Goal: Task Accomplishment & Management: Manage account settings

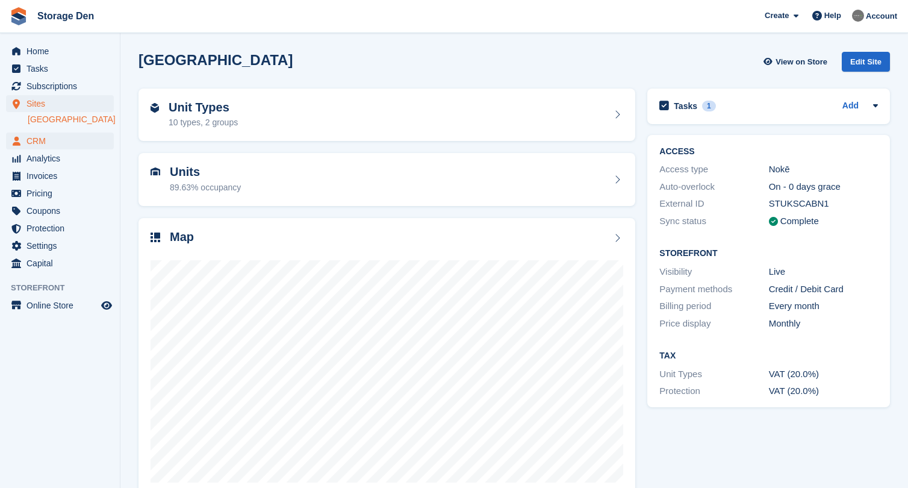
click at [45, 143] on span "CRM" at bounding box center [62, 140] width 72 height 17
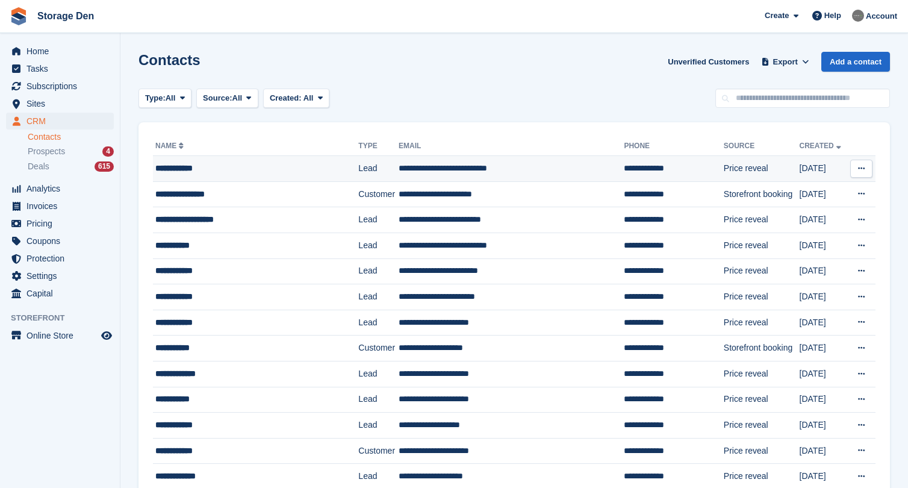
click at [214, 173] on div "**********" at bounding box center [247, 168] width 185 height 13
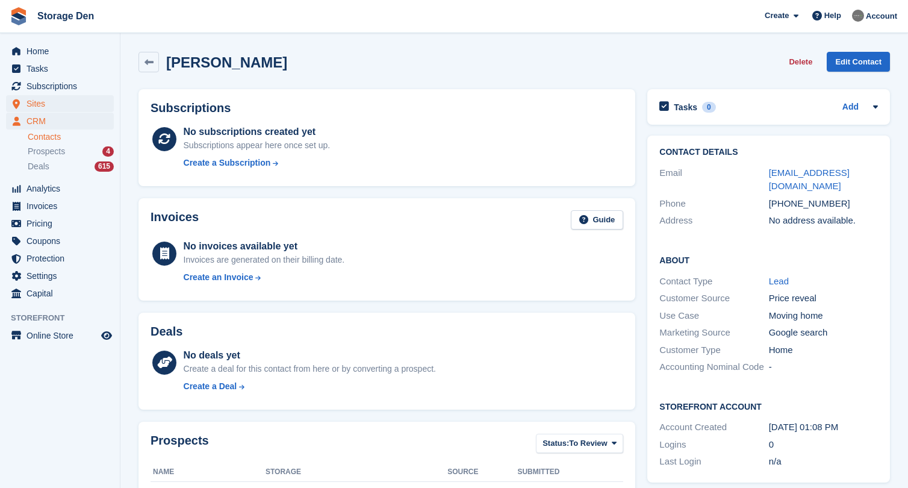
click at [37, 105] on span "Sites" at bounding box center [62, 103] width 72 height 17
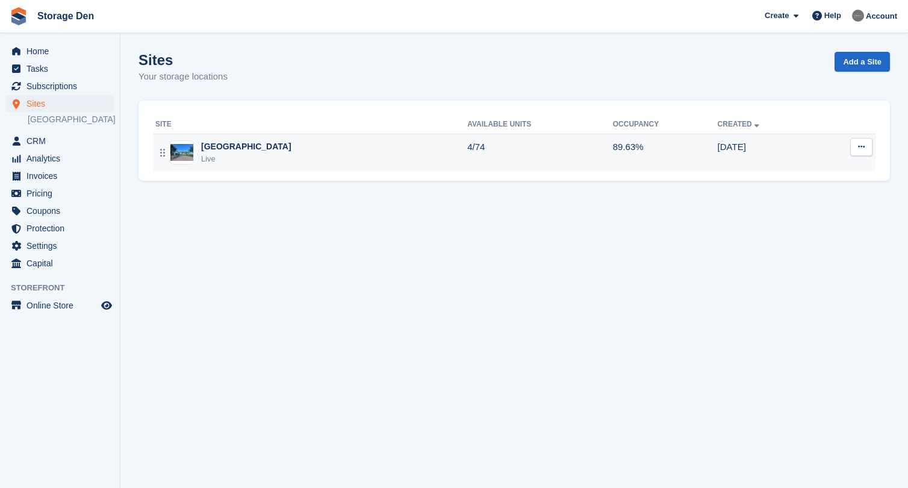
click at [241, 140] on div "Aberdeen Live" at bounding box center [311, 152] width 312 height 25
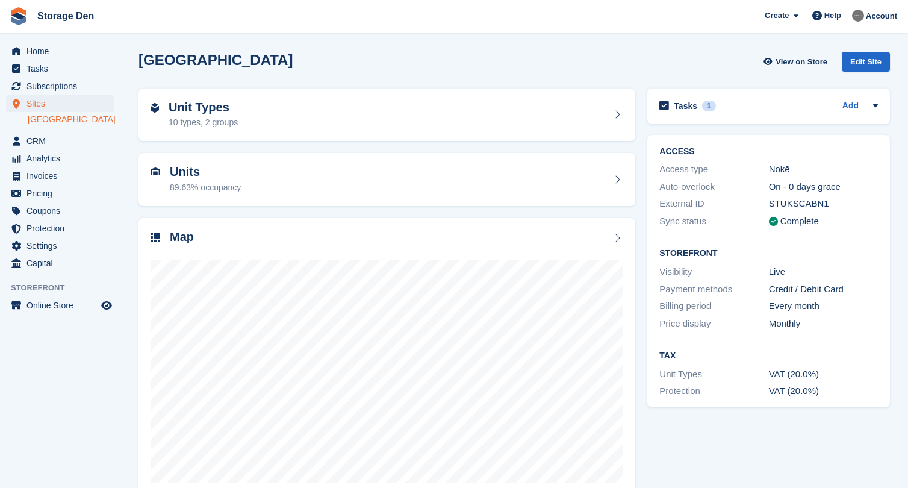
click at [47, 102] on span "Sites" at bounding box center [62, 103] width 72 height 17
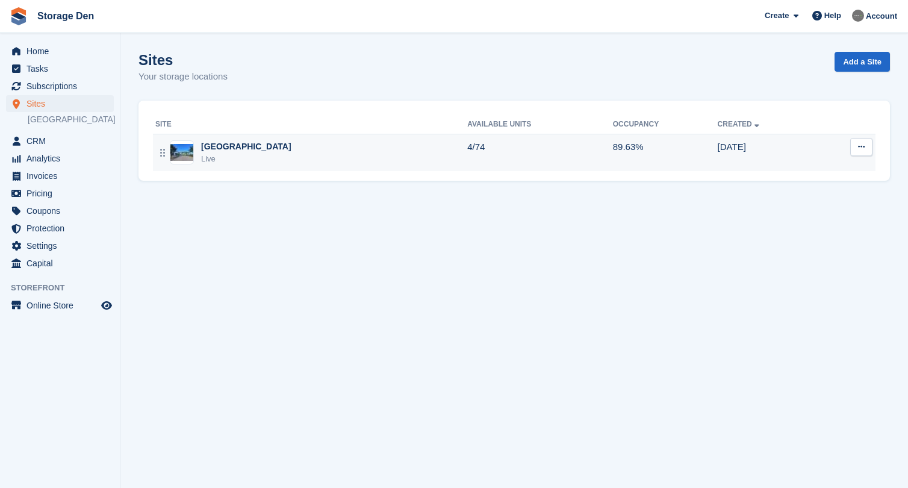
click at [321, 156] on div "Aberdeen Live" at bounding box center [311, 152] width 312 height 25
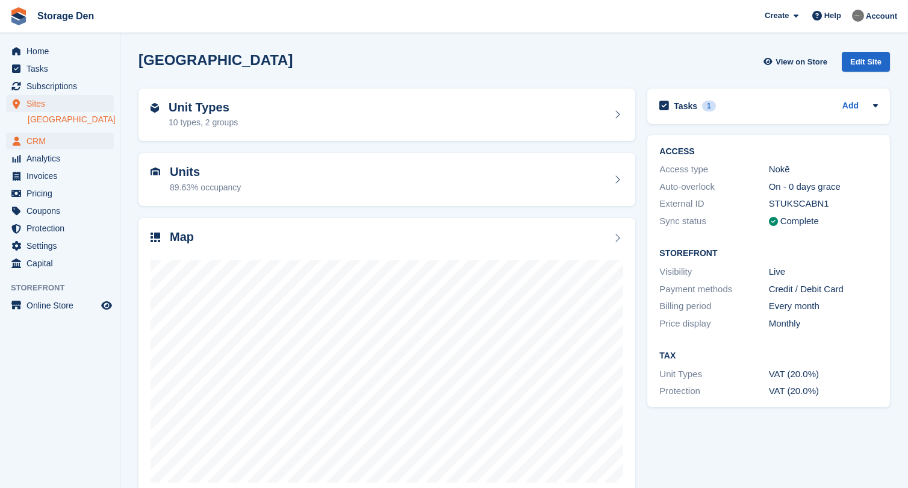
click at [52, 143] on span "CRM" at bounding box center [62, 140] width 72 height 17
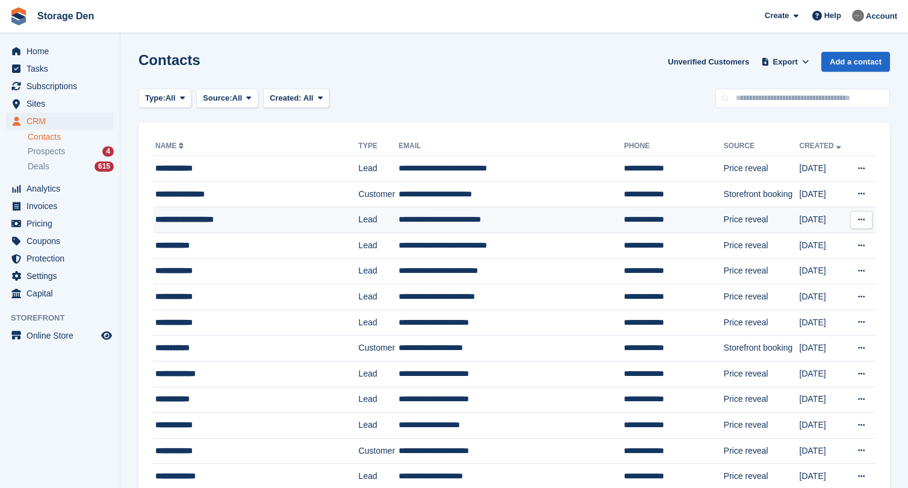
click at [246, 223] on div "**********" at bounding box center [247, 219] width 185 height 13
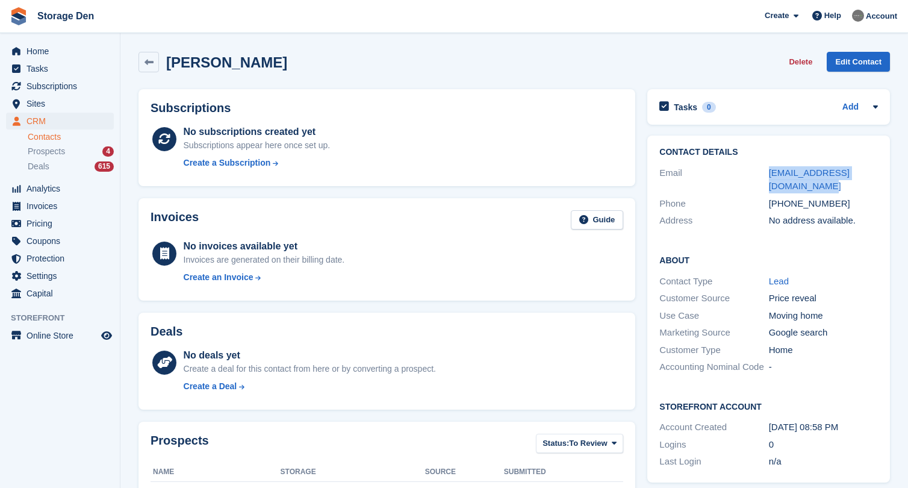
drag, startPoint x: 788, startPoint y: 187, endPoint x: 768, endPoint y: 176, distance: 23.5
click at [768, 176] on div "Email shahriyar.majlesein@cec.ltd" at bounding box center [768, 179] width 219 height 31
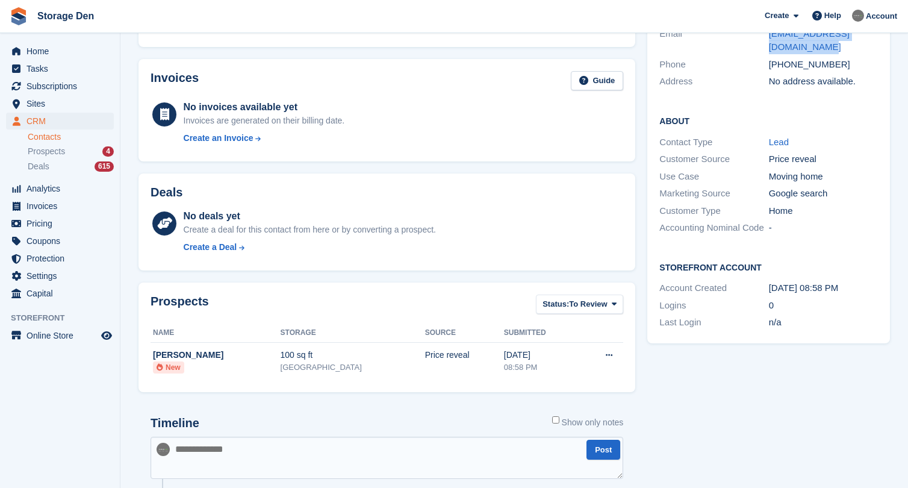
scroll to position [134, 0]
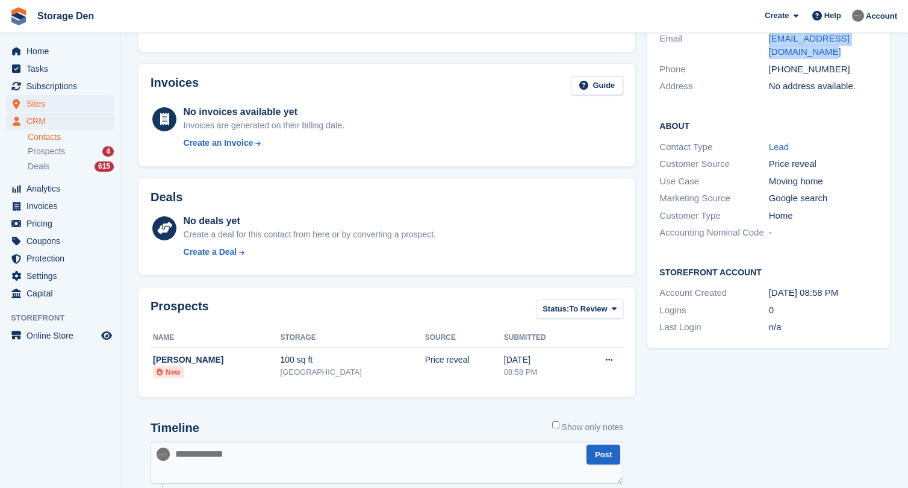
click at [49, 105] on span "Sites" at bounding box center [62, 103] width 72 height 17
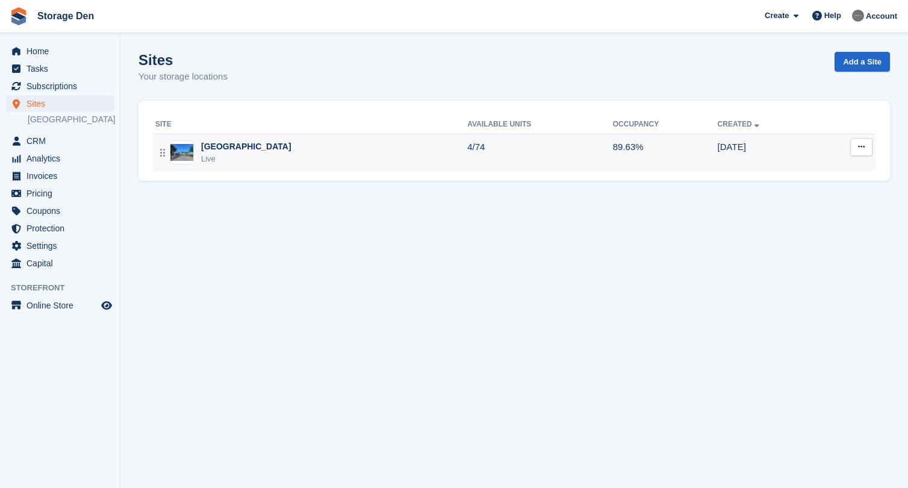
click at [293, 149] on div "Aberdeen Live" at bounding box center [311, 152] width 312 height 25
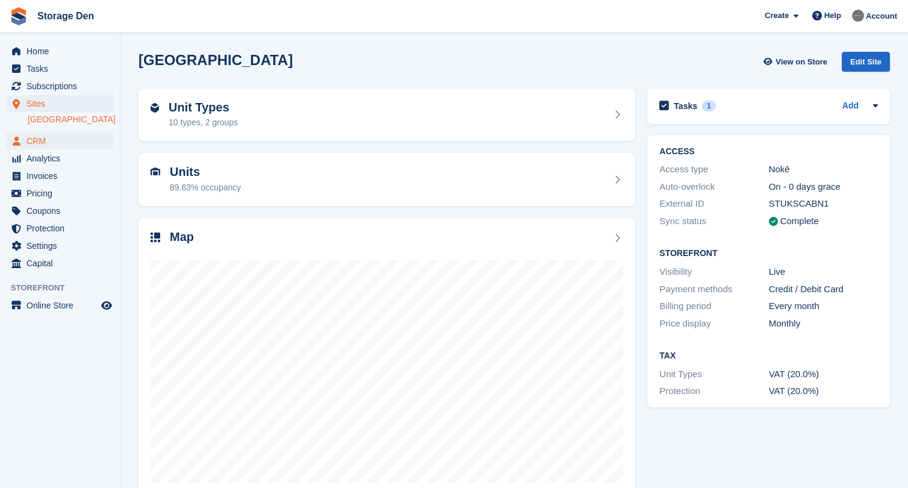
click at [66, 142] on span "CRM" at bounding box center [62, 140] width 72 height 17
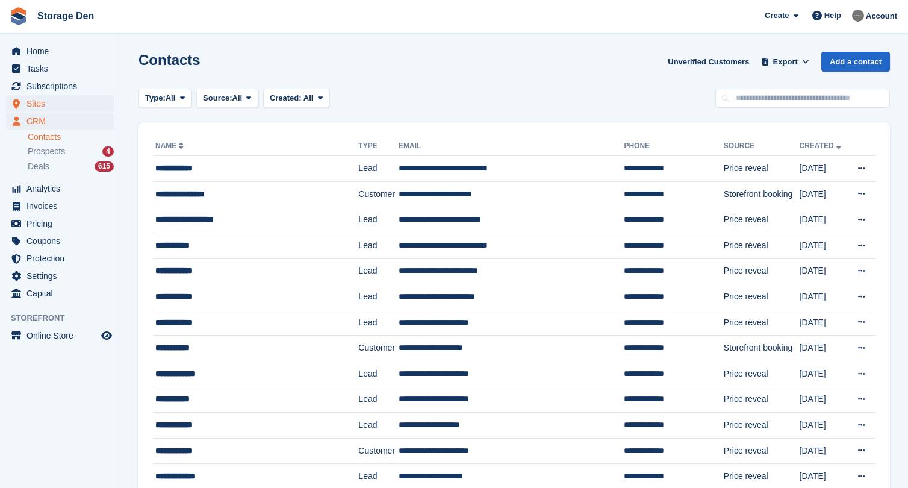
click at [72, 99] on span "Sites" at bounding box center [62, 103] width 72 height 17
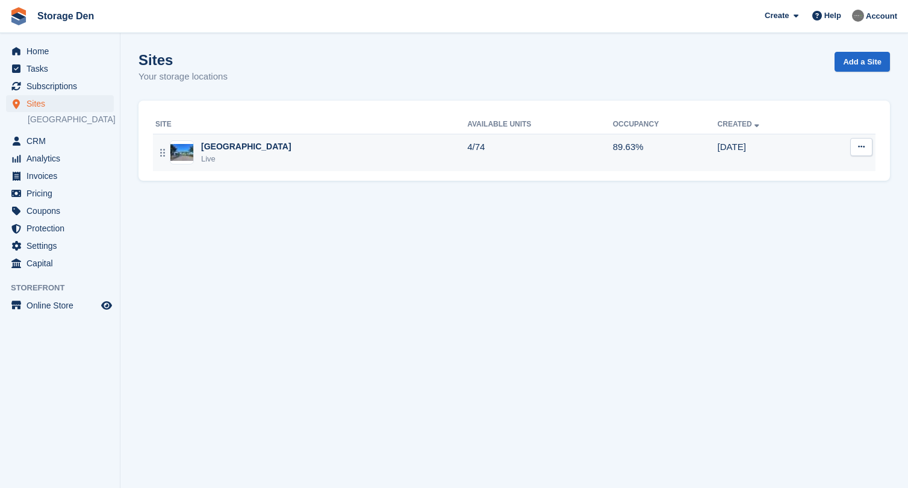
click at [276, 141] on div "Aberdeen Live" at bounding box center [311, 152] width 312 height 25
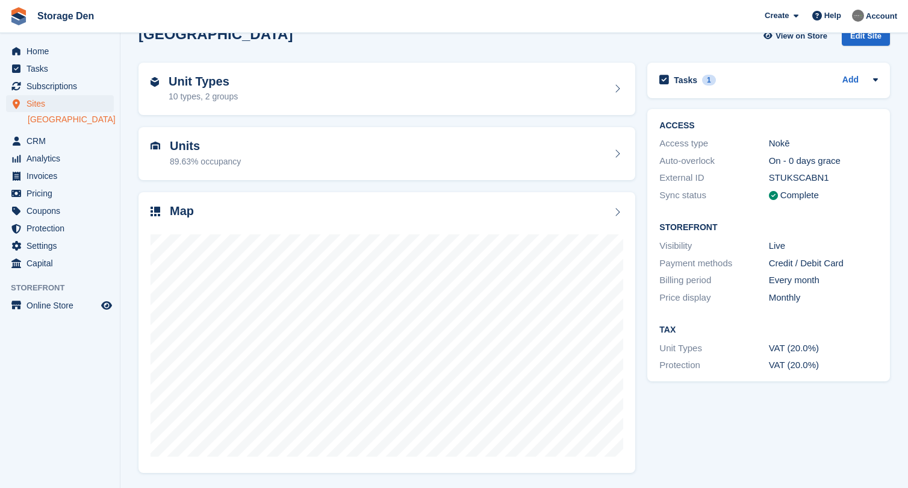
scroll to position [25, 0]
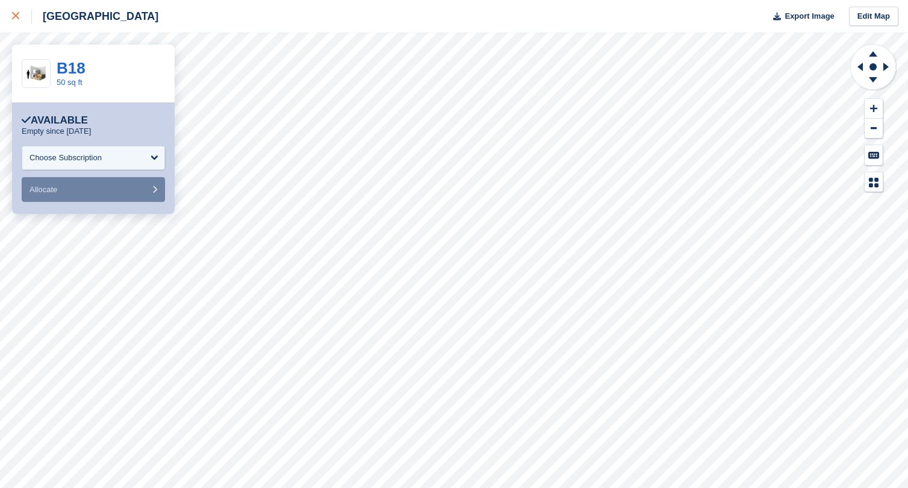
click at [14, 23] on div at bounding box center [22, 16] width 20 height 14
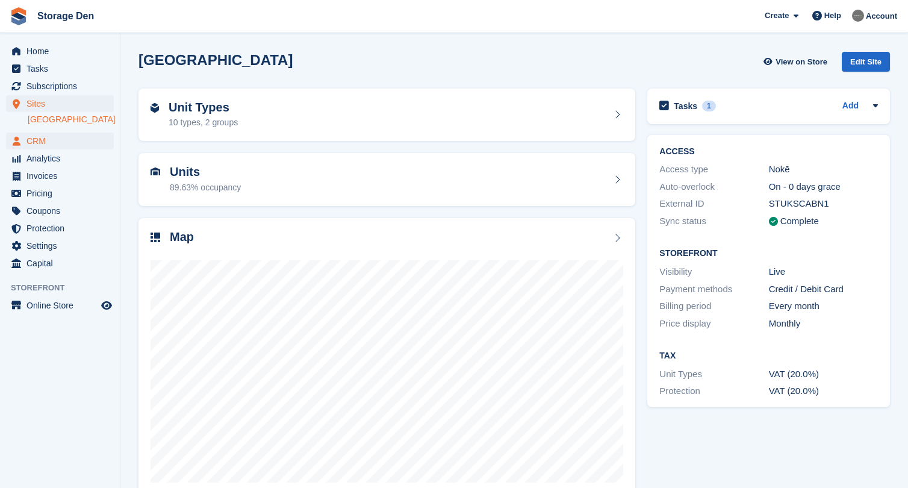
click at [77, 143] on span "CRM" at bounding box center [62, 140] width 72 height 17
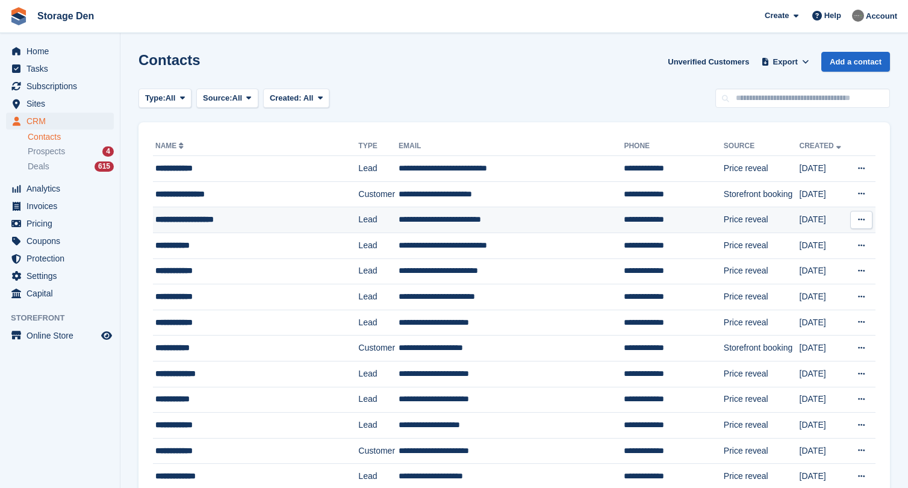
click at [271, 217] on div "**********" at bounding box center [247, 219] width 185 height 13
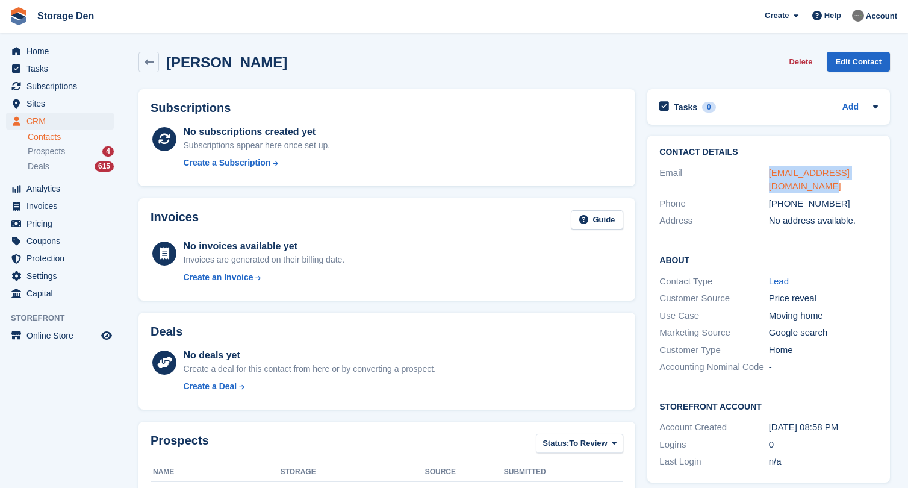
drag, startPoint x: 785, startPoint y: 179, endPoint x: 769, endPoint y: 174, distance: 15.8
click at [769, 174] on div "shahriyar.majlesein@cec.ltd" at bounding box center [823, 179] width 109 height 27
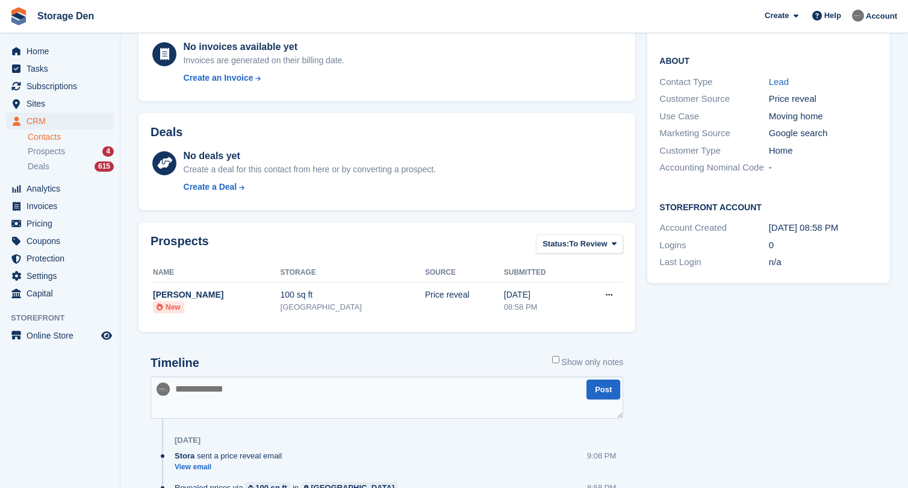
scroll to position [242, 0]
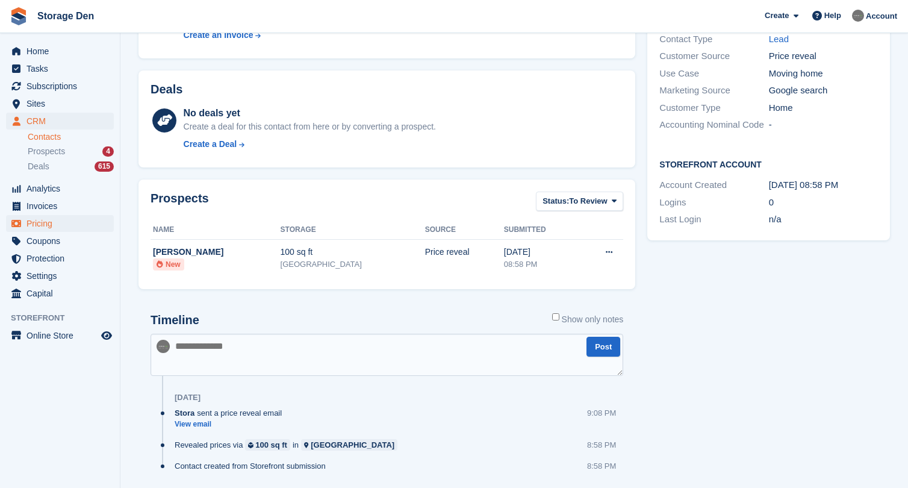
click at [31, 226] on span "Pricing" at bounding box center [62, 223] width 72 height 17
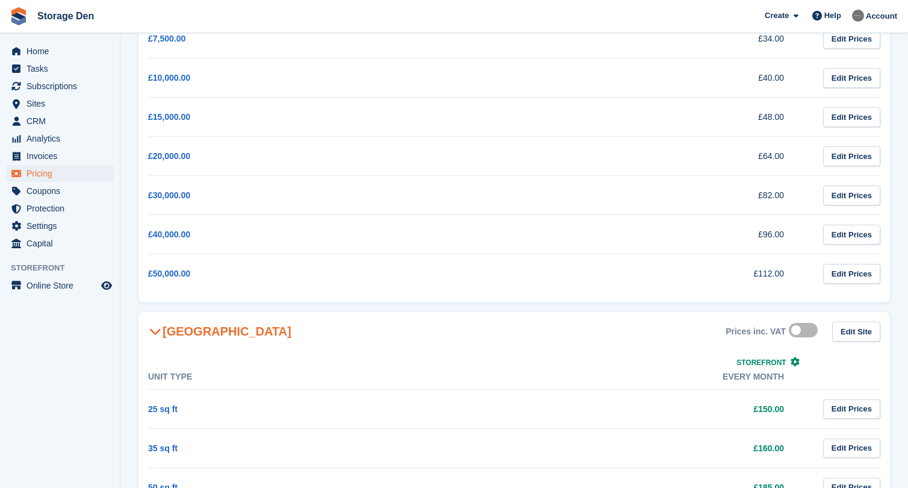
scroll to position [539, 0]
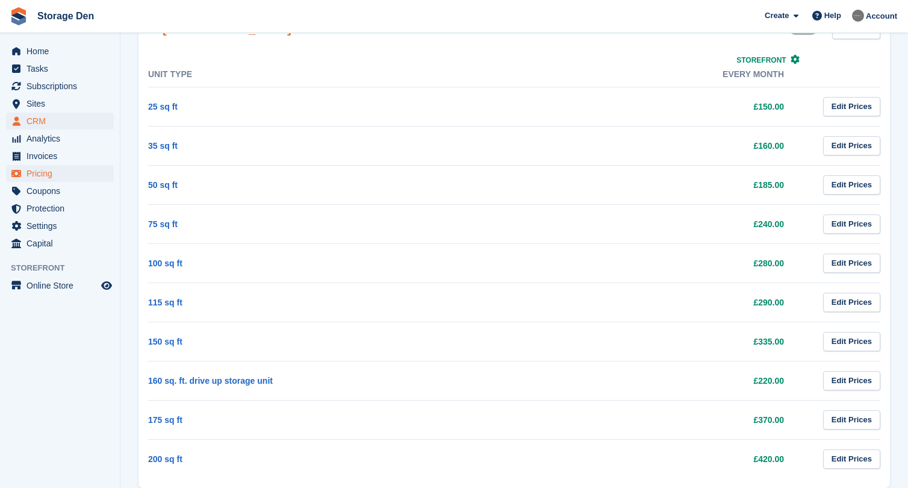
click at [55, 121] on span "CRM" at bounding box center [62, 121] width 72 height 17
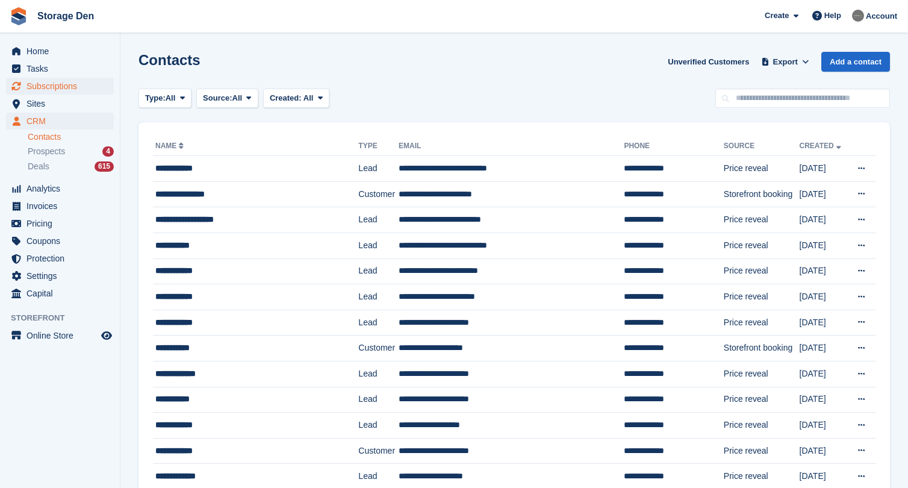
click at [67, 87] on span "Subscriptions" at bounding box center [62, 86] width 72 height 17
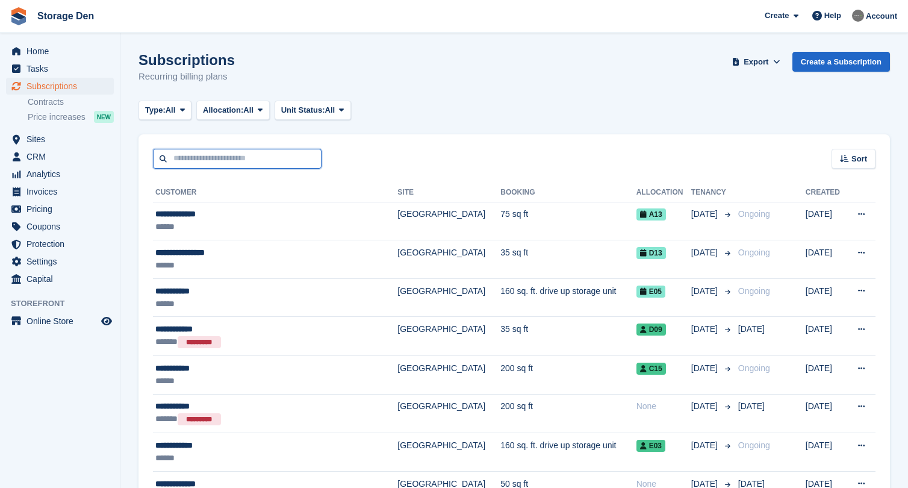
click at [278, 151] on input "text" at bounding box center [237, 159] width 169 height 20
type input "*****"
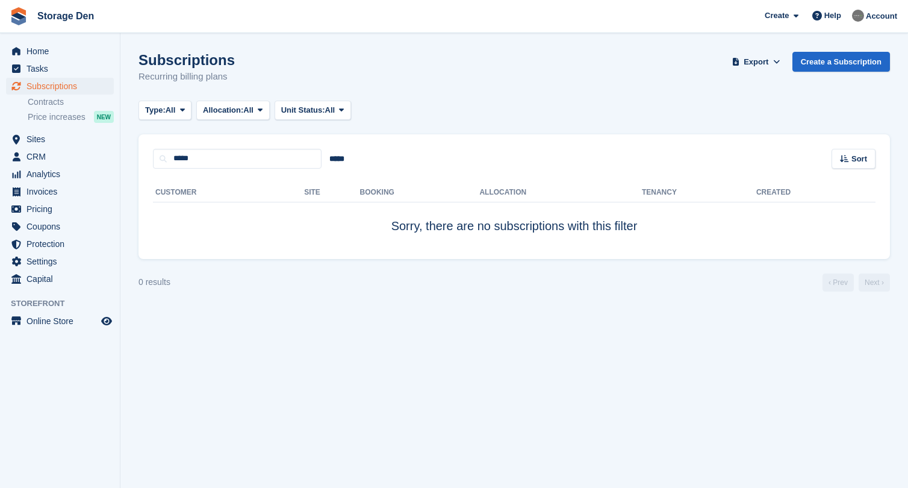
click at [63, 83] on span "Subscriptions" at bounding box center [62, 86] width 72 height 17
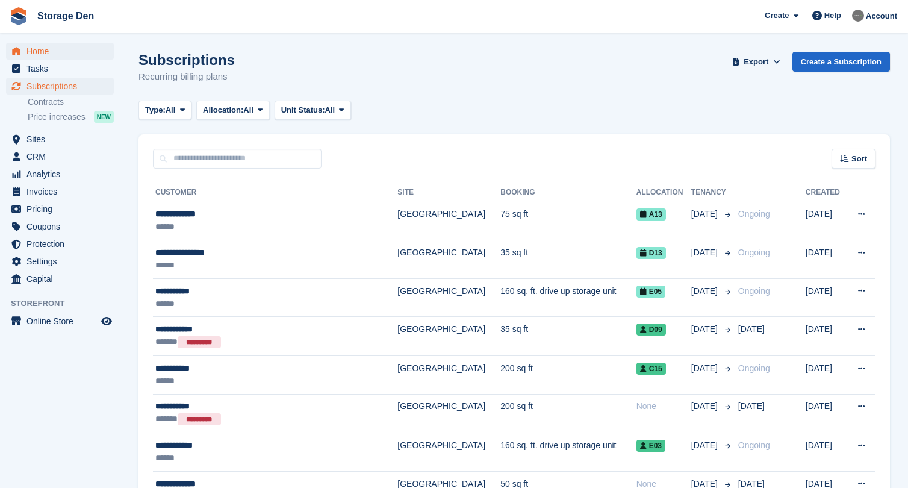
click at [89, 52] on span "Home" at bounding box center [62, 51] width 72 height 17
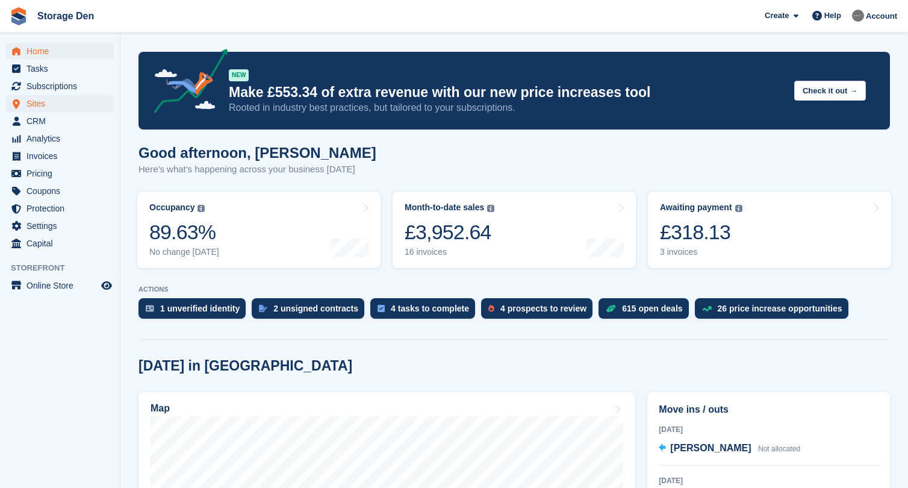
click at [51, 102] on span "Sites" at bounding box center [62, 103] width 72 height 17
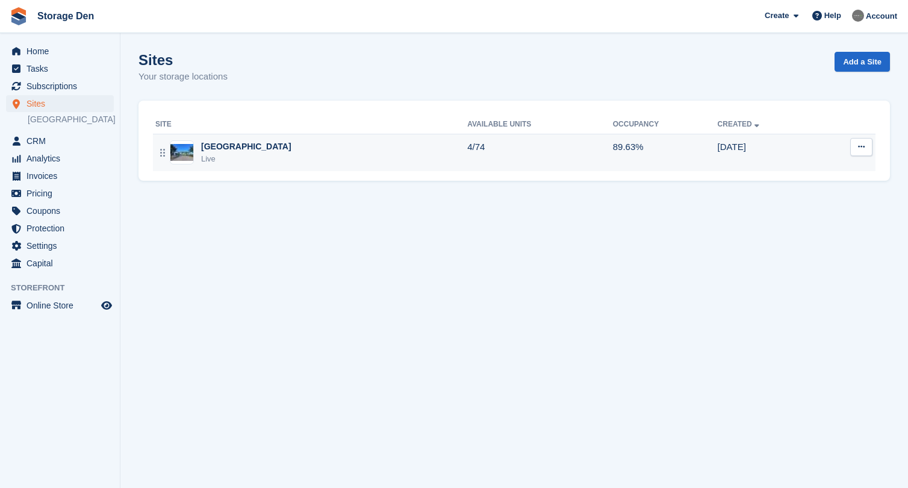
click at [329, 149] on div "Aberdeen Live" at bounding box center [311, 152] width 312 height 25
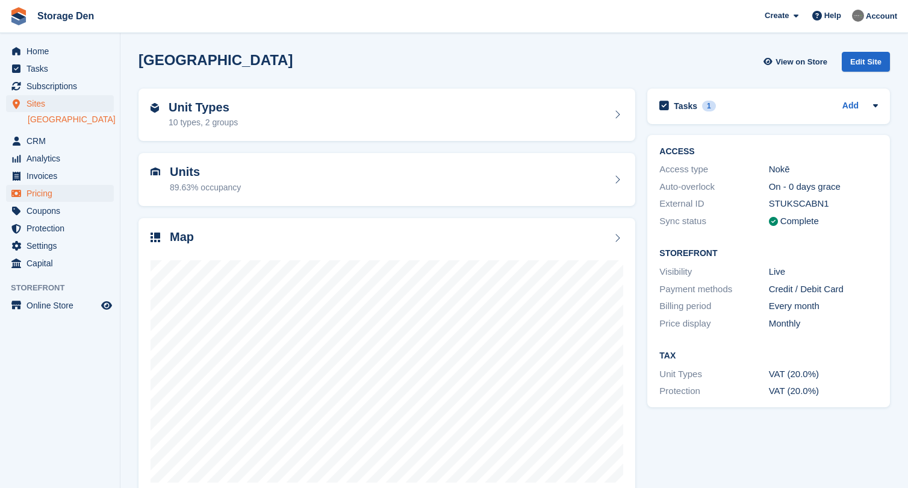
click at [74, 197] on span "Pricing" at bounding box center [62, 193] width 72 height 17
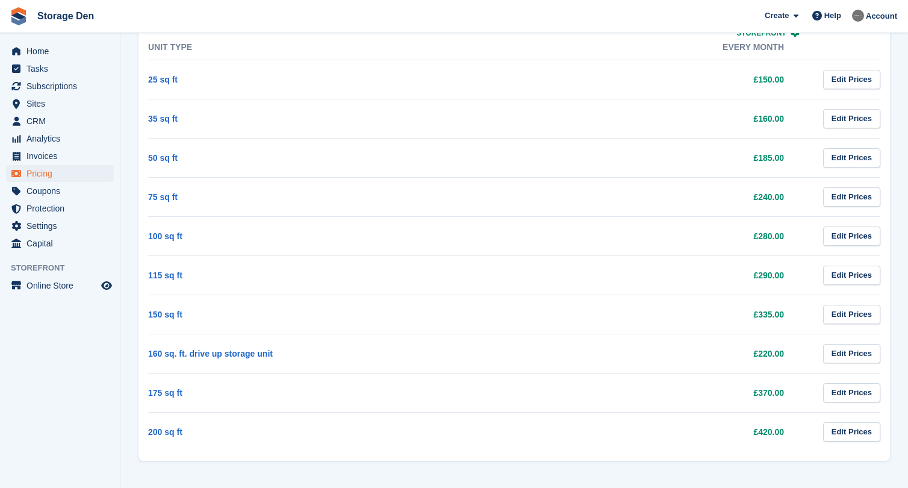
scroll to position [525, 0]
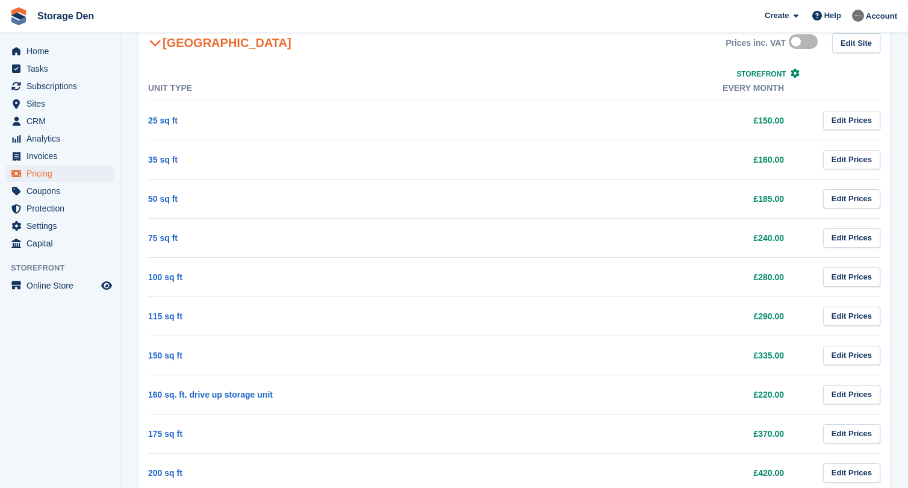
click at [793, 42] on label at bounding box center [806, 42] width 34 height 10
click at [32, 50] on span "Home" at bounding box center [62, 51] width 72 height 17
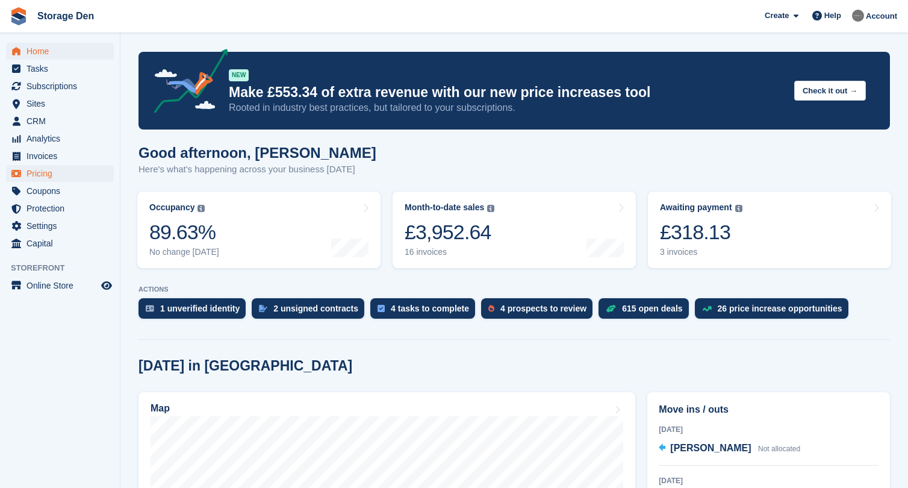
click at [25, 172] on link "Pricing" at bounding box center [60, 173] width 108 height 17
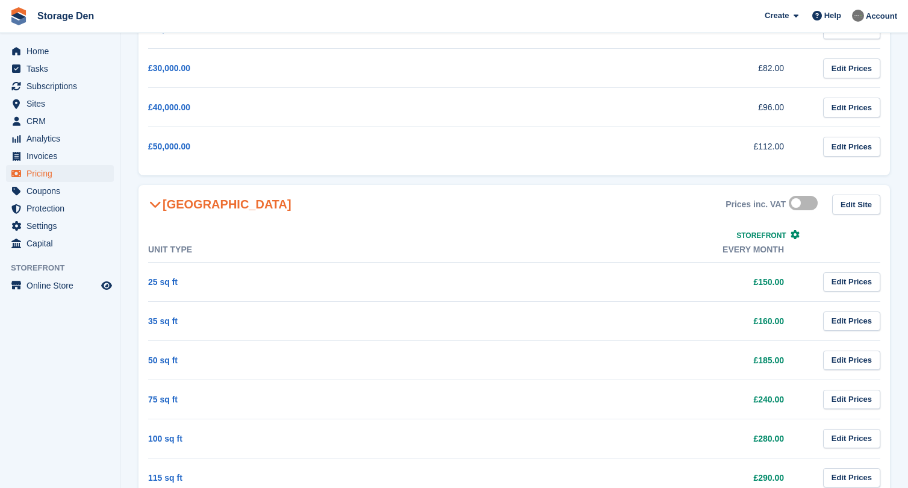
scroll to position [370, 0]
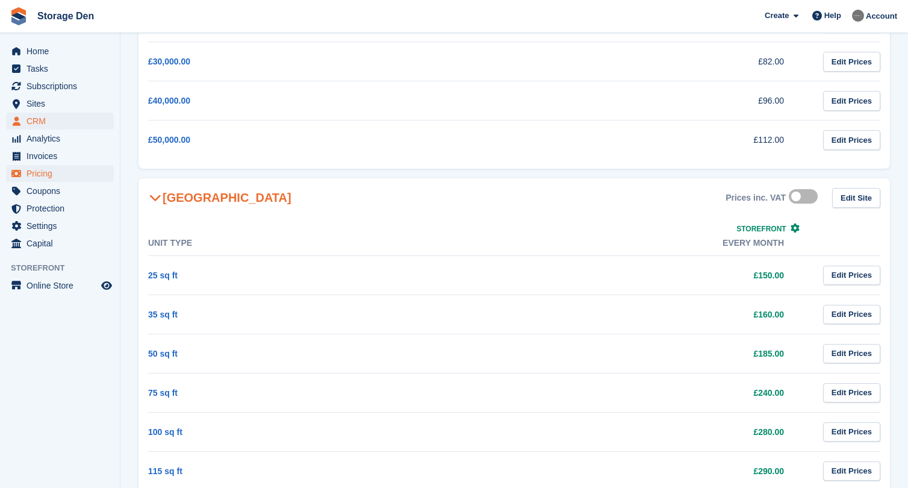
click at [85, 121] on span "CRM" at bounding box center [62, 121] width 72 height 17
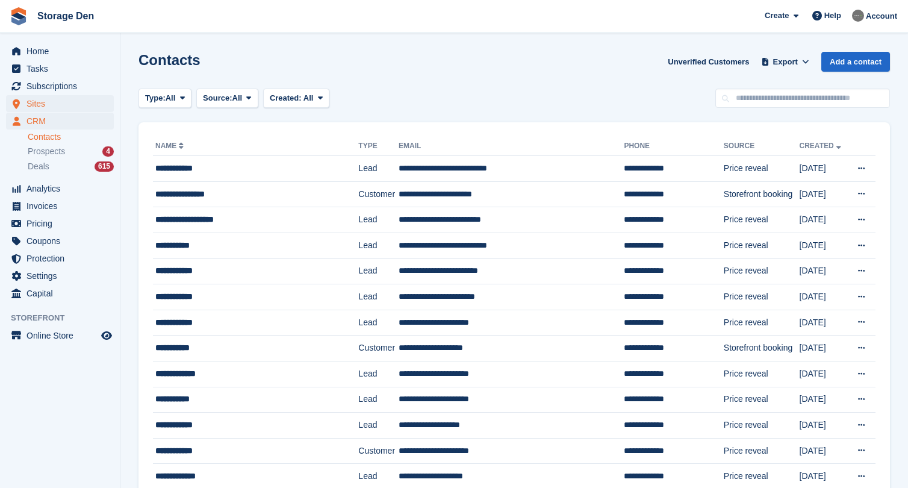
click at [47, 102] on span "Sites" at bounding box center [62, 103] width 72 height 17
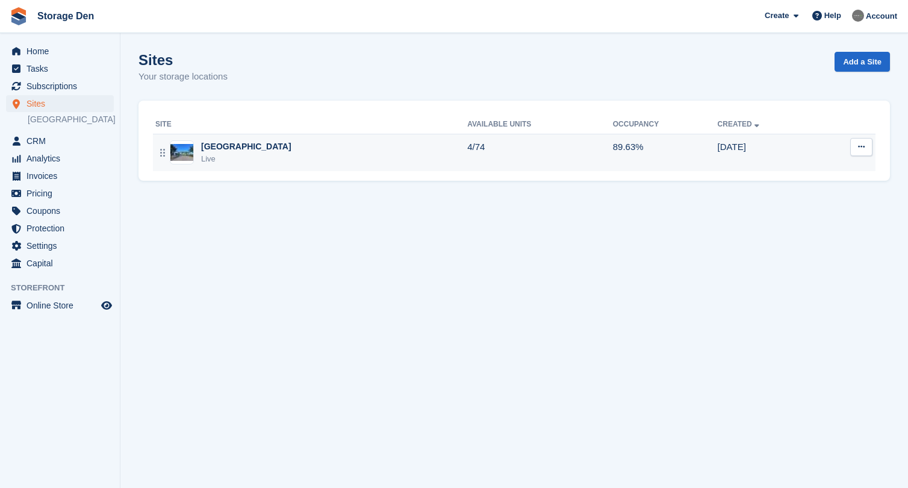
click at [273, 144] on div "Aberdeen Live" at bounding box center [311, 152] width 312 height 25
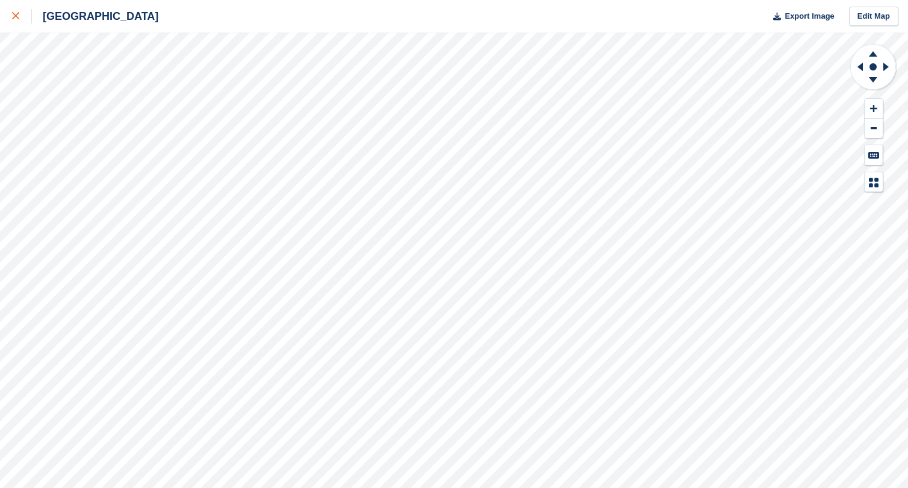
click at [18, 18] on icon at bounding box center [15, 15] width 7 height 7
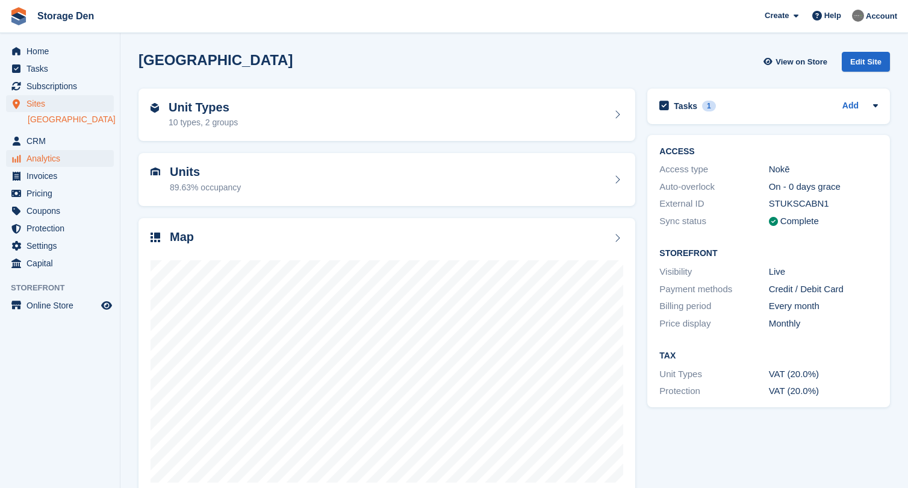
click at [40, 150] on span "Analytics" at bounding box center [62, 158] width 72 height 17
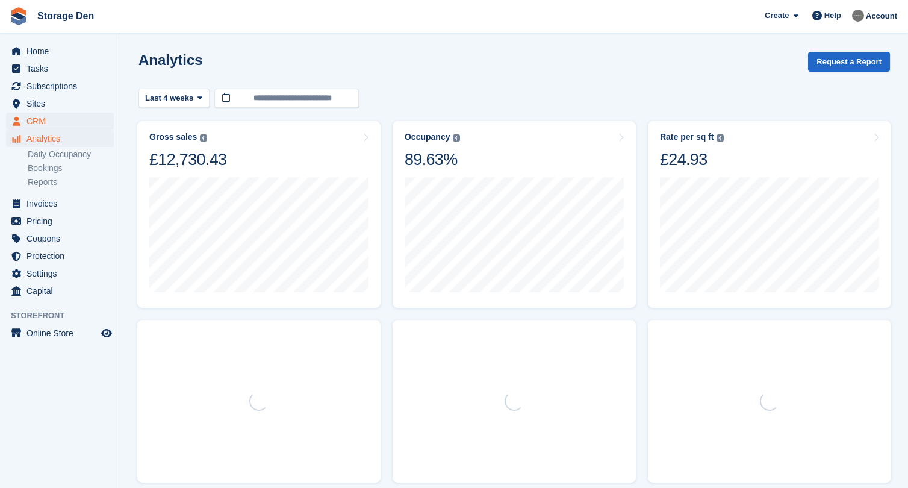
click at [64, 123] on span "CRM" at bounding box center [62, 121] width 72 height 17
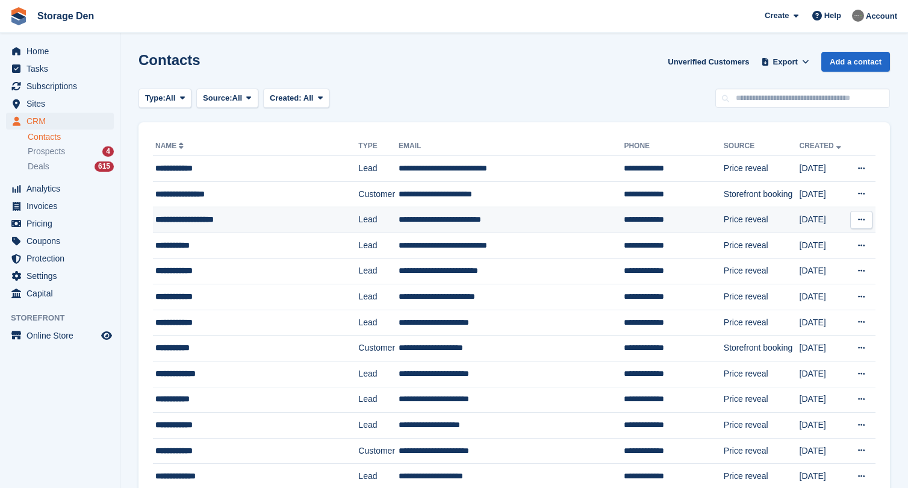
click at [269, 220] on div "**********" at bounding box center [247, 219] width 185 height 13
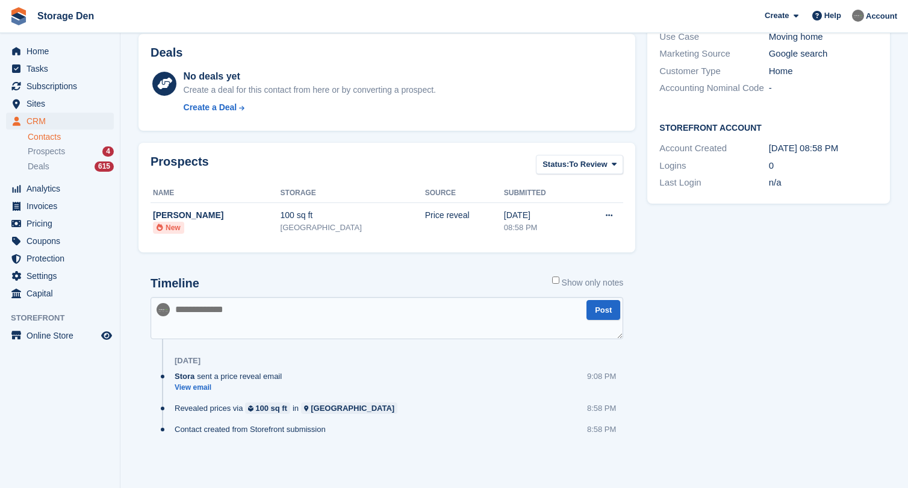
scroll to position [278, 0]
click at [43, 170] on span "Deals" at bounding box center [39, 166] width 22 height 11
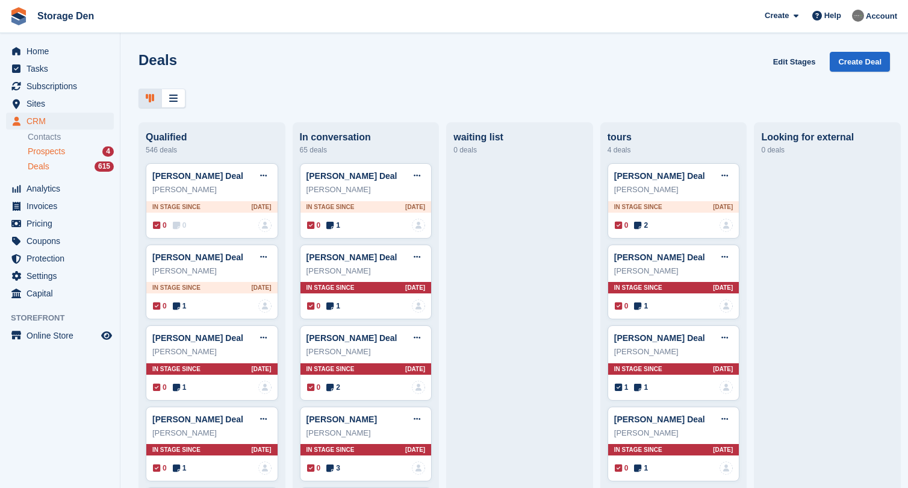
click at [55, 151] on span "Prospects" at bounding box center [46, 151] width 37 height 11
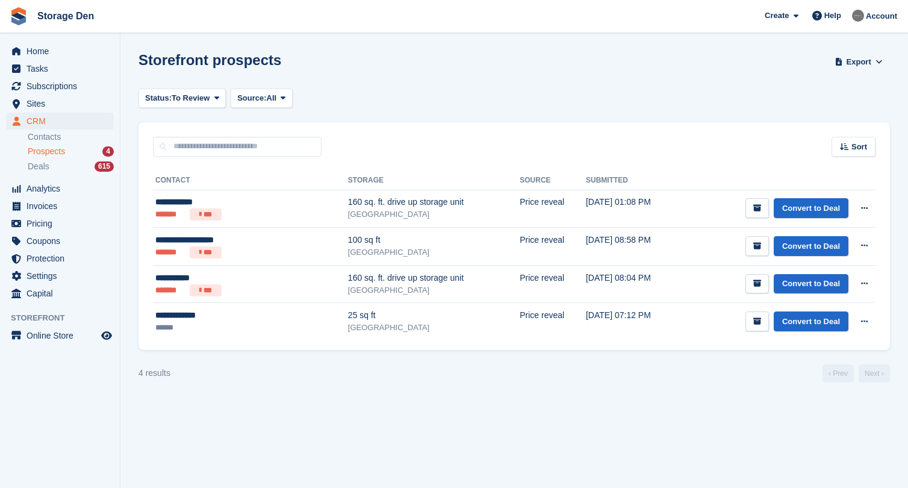
click at [833, 247] on link "Convert to Deal" at bounding box center [811, 246] width 75 height 20
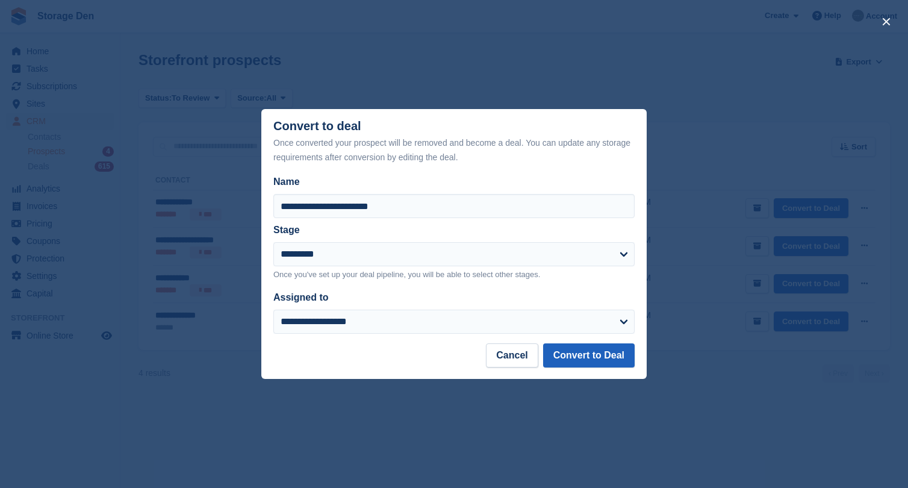
click at [592, 351] on button "Convert to Deal" at bounding box center [589, 355] width 92 height 24
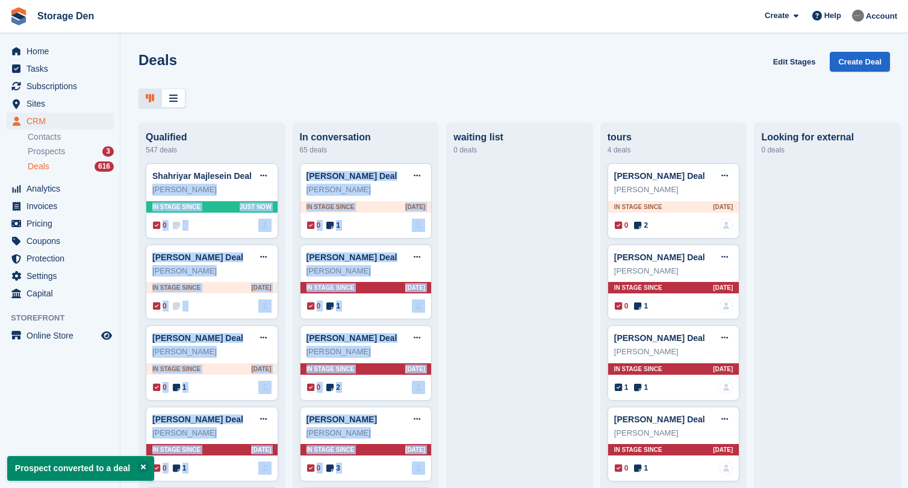
drag, startPoint x: 239, startPoint y: 183, endPoint x: 520, endPoint y: 201, distance: 281.8
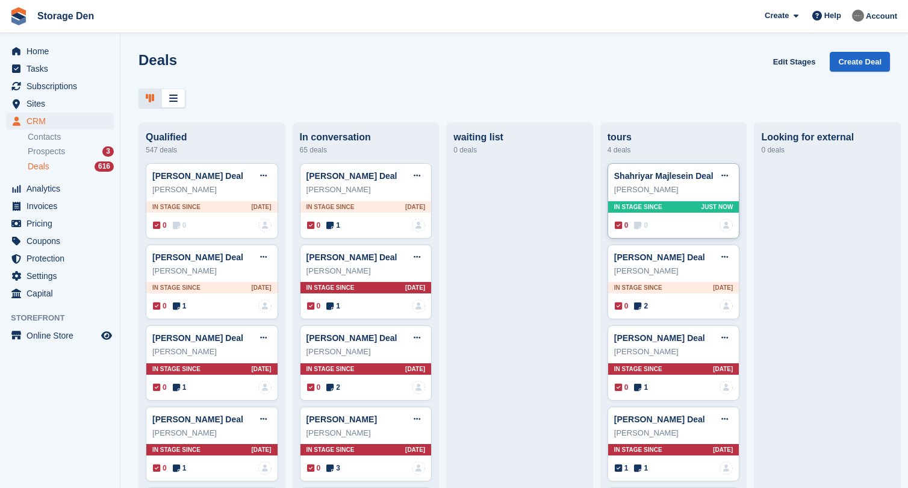
click at [645, 225] on span "0" at bounding box center [641, 225] width 14 height 11
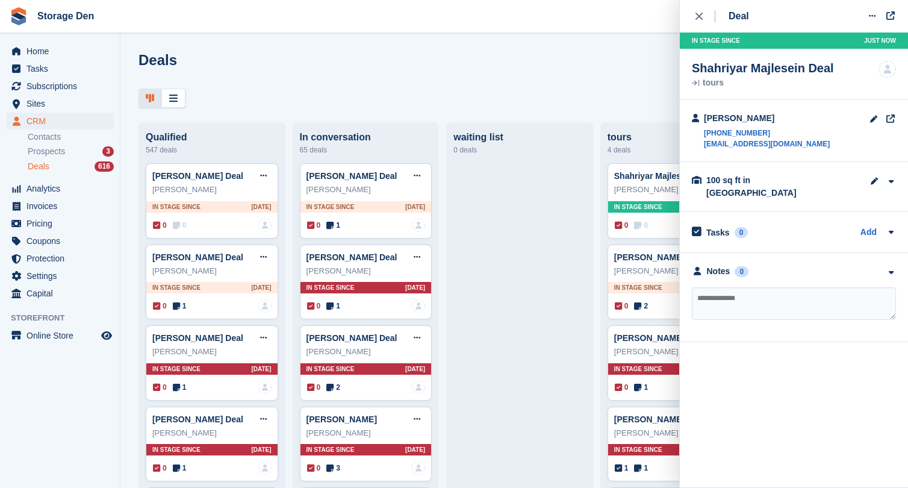
click at [707, 287] on textarea at bounding box center [794, 303] width 204 height 33
type textarea "**********"
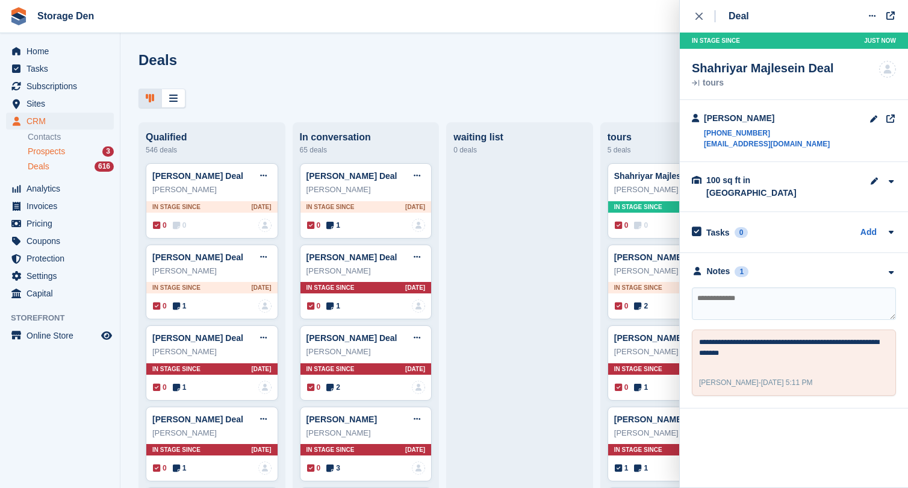
click at [30, 151] on span "Prospects" at bounding box center [46, 151] width 37 height 11
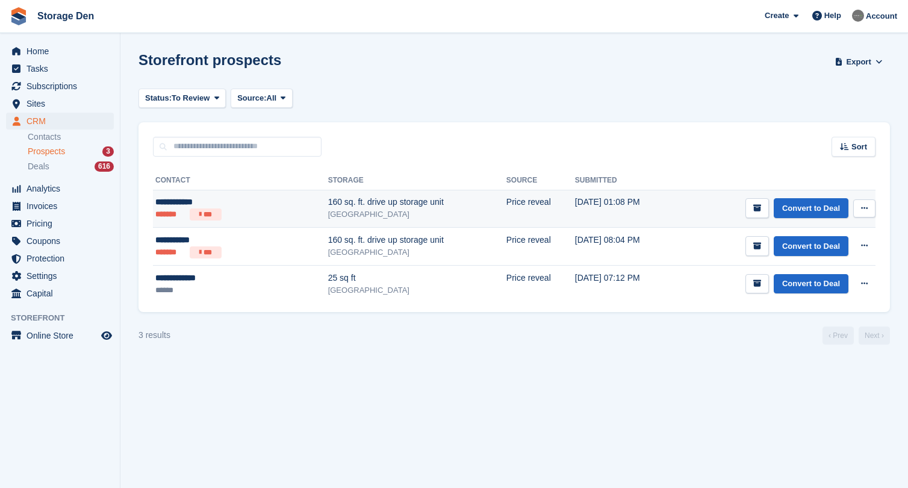
click at [244, 209] on ul "******* ***" at bounding box center [210, 214] width 111 height 12
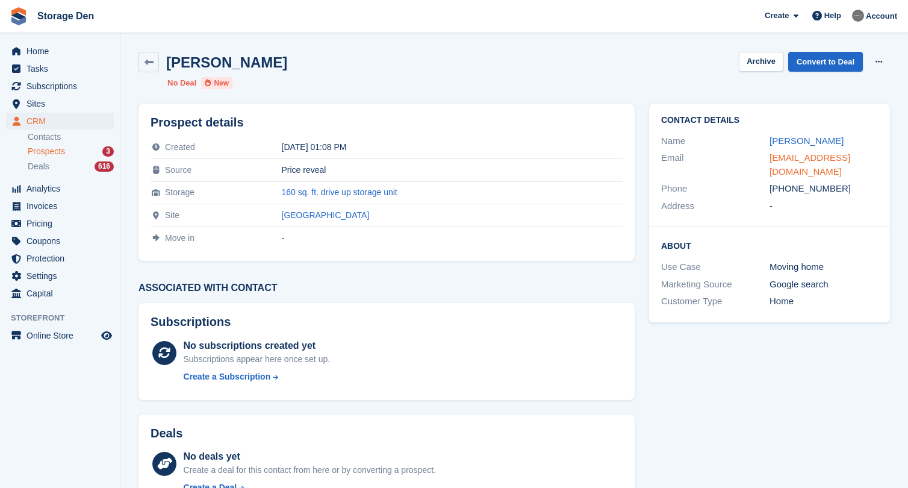
drag, startPoint x: 810, startPoint y: 170, endPoint x: 769, endPoint y: 158, distance: 42.3
click at [769, 158] on div "maclachlan_wilson@hotmail.com" at bounding box center [823, 164] width 108 height 27
click at [825, 60] on link "Convert to Deal" at bounding box center [825, 62] width 75 height 20
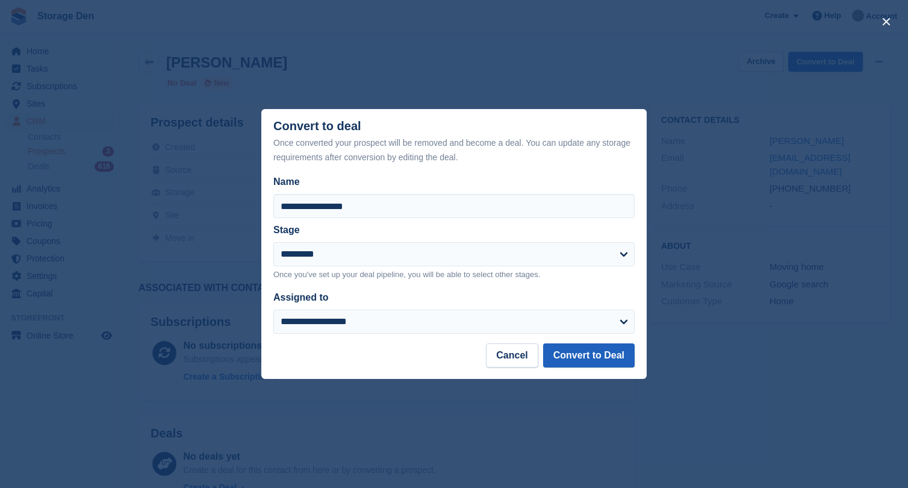
click at [600, 358] on button "Convert to Deal" at bounding box center [589, 355] width 92 height 24
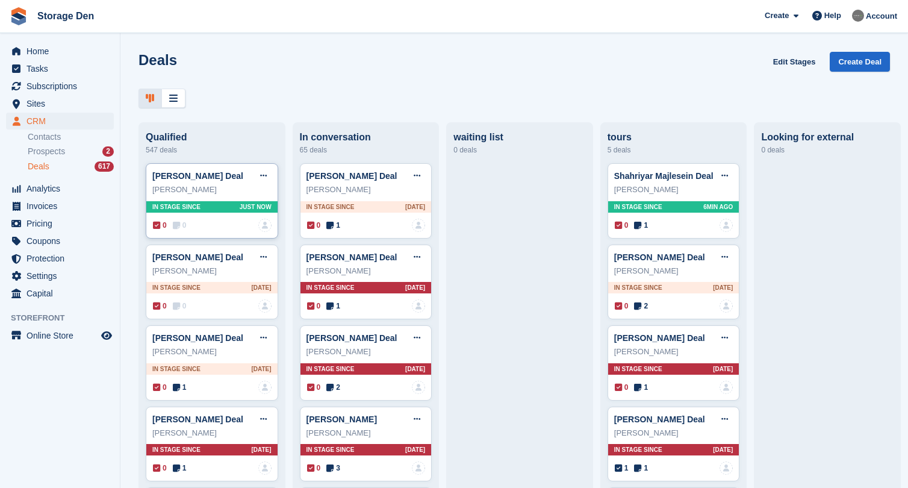
click at [176, 224] on icon at bounding box center [176, 225] width 7 height 8
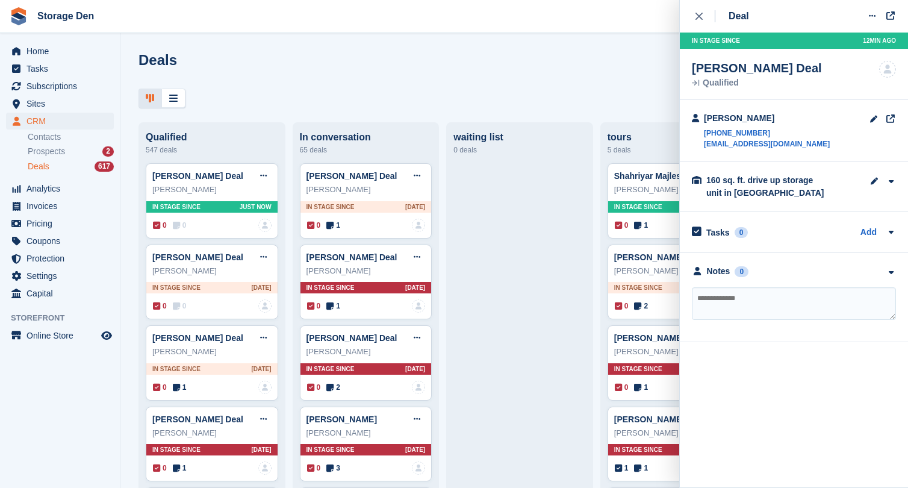
click at [226, 2] on span "Storage Den Create Subscription Invoice Contact Deal Discount Page Help Chat Su…" at bounding box center [454, 16] width 908 height 33
click at [186, 225] on span "0" at bounding box center [180, 225] width 14 height 11
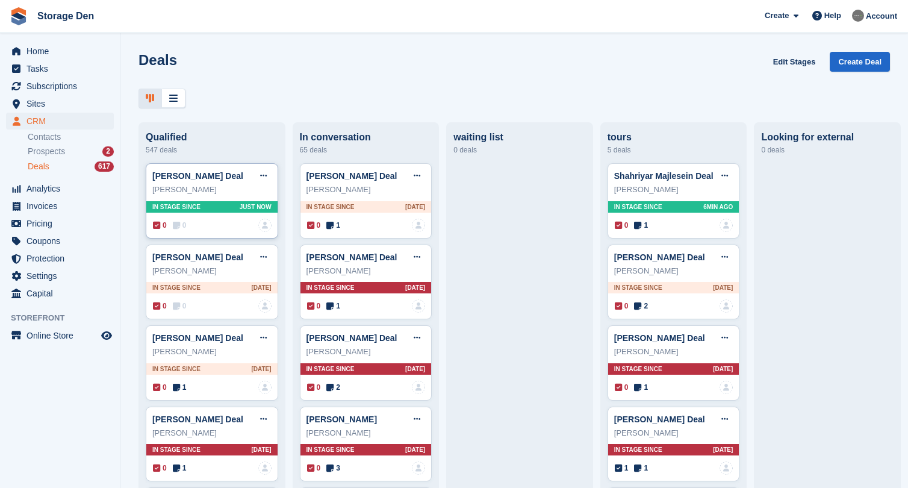
click at [176, 227] on icon at bounding box center [176, 225] width 7 height 8
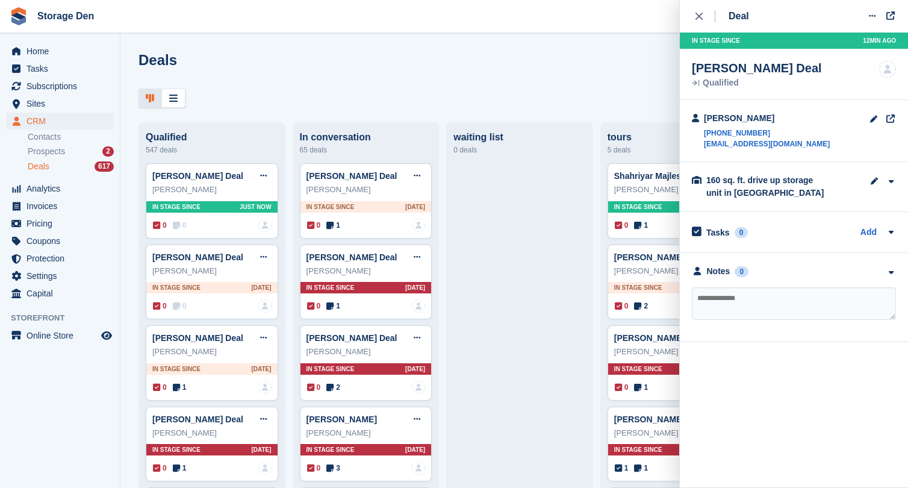
click at [795, 312] on textarea at bounding box center [794, 303] width 204 height 33
type textarea "*******"
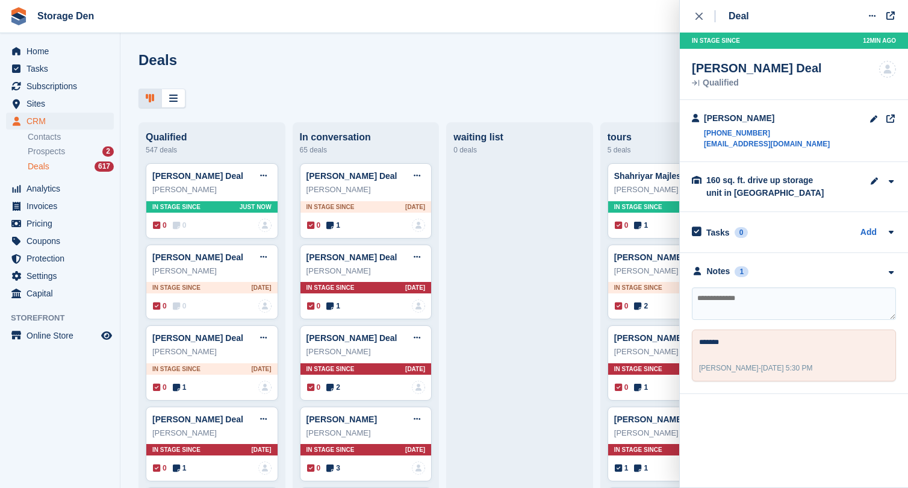
click at [64, 159] on ul "Contacts Prospects 2 Deals 617" at bounding box center [74, 152] width 92 height 44
click at [68, 151] on div "Prospects 2" at bounding box center [71, 151] width 86 height 11
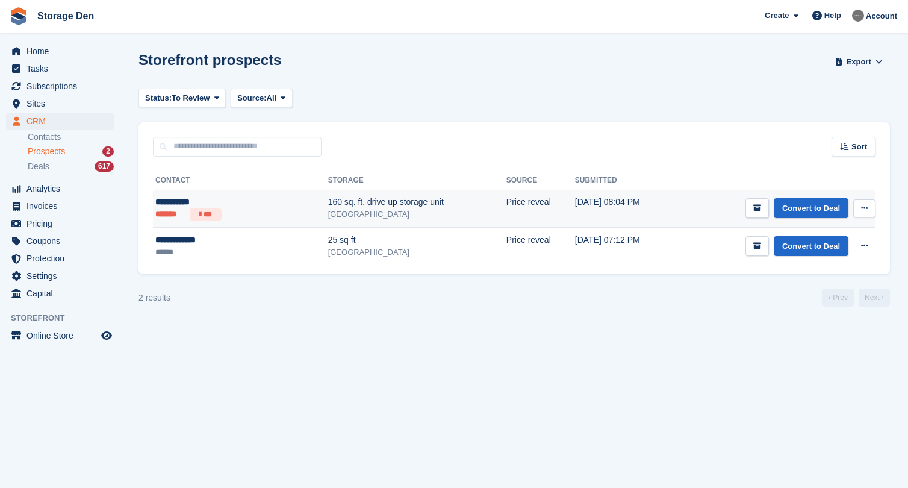
click at [243, 199] on div "**********" at bounding box center [210, 202] width 111 height 13
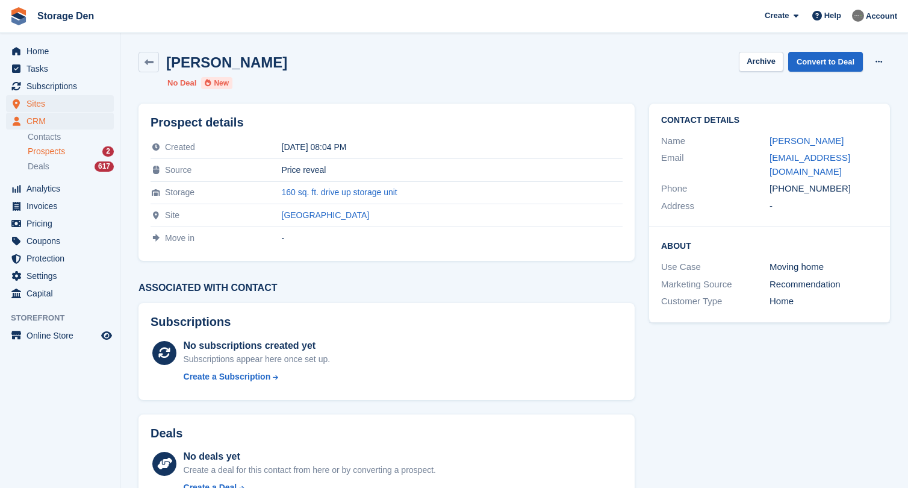
click at [63, 106] on span "Sites" at bounding box center [62, 103] width 72 height 17
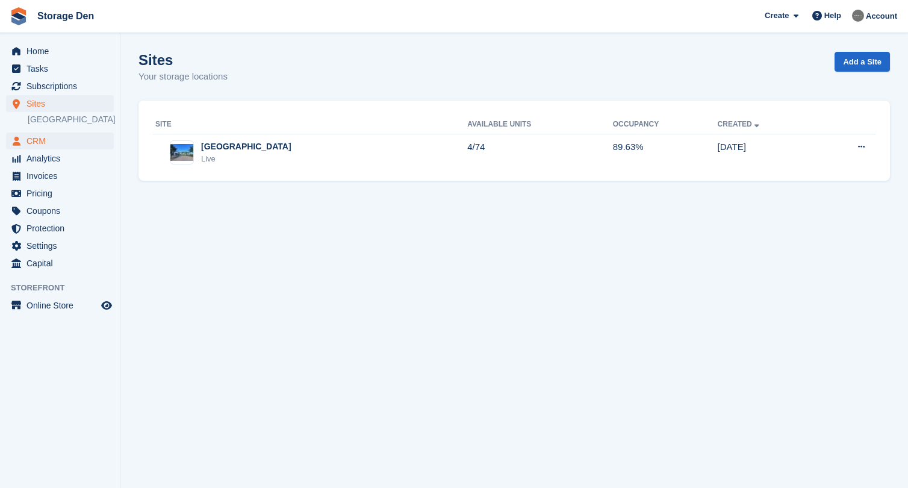
click at [86, 137] on span "CRM" at bounding box center [62, 140] width 72 height 17
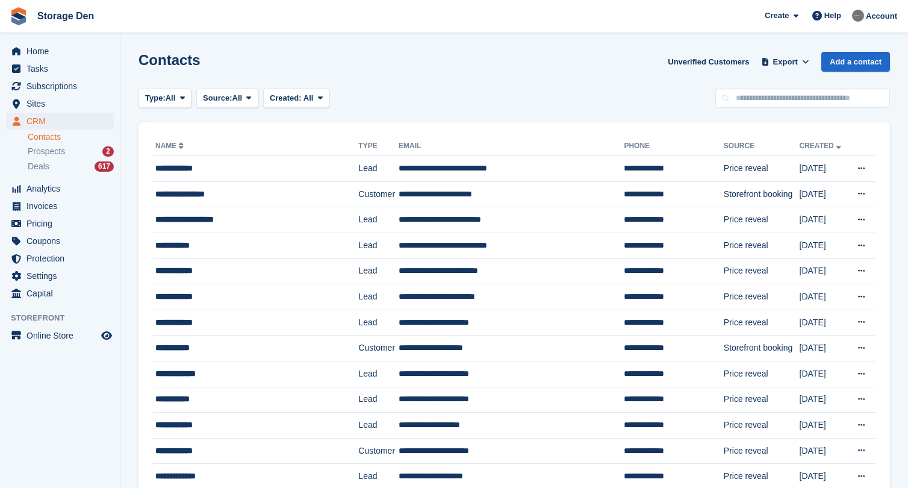
click at [57, 145] on li "Prospects 2" at bounding box center [74, 152] width 92 height 14
click at [57, 148] on span "Prospects" at bounding box center [46, 151] width 37 height 11
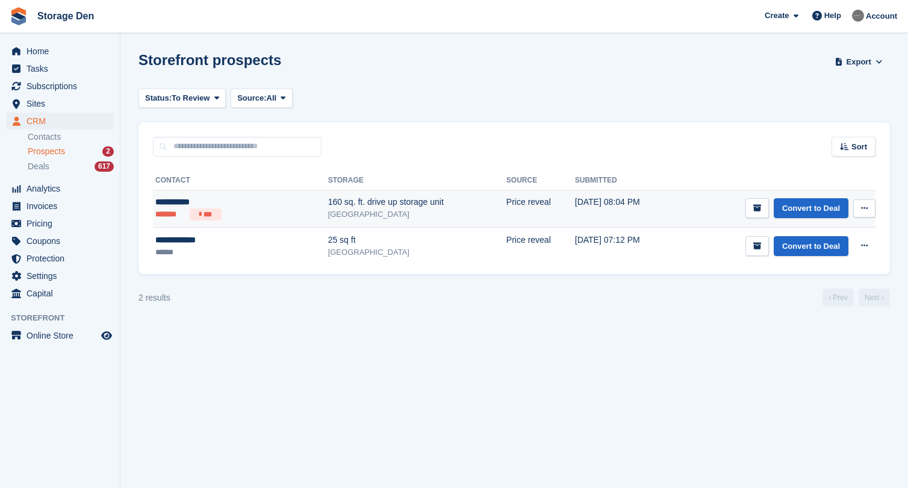
click at [255, 209] on ul "******* ***" at bounding box center [210, 214] width 111 height 12
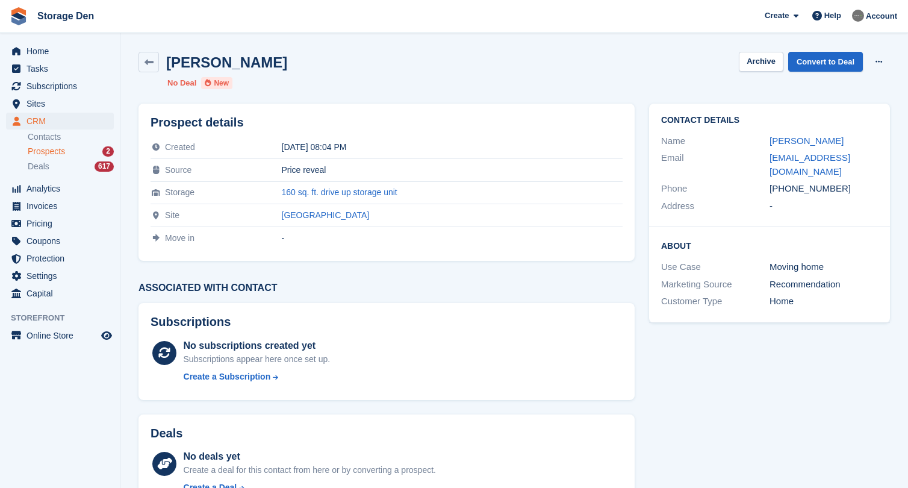
drag, startPoint x: 804, startPoint y: 167, endPoint x: 768, endPoint y: 157, distance: 36.8
click at [768, 157] on div "Email [EMAIL_ADDRESS][DOMAIN_NAME]" at bounding box center [769, 164] width 217 height 31
click at [72, 102] on span "Sites" at bounding box center [62, 103] width 72 height 17
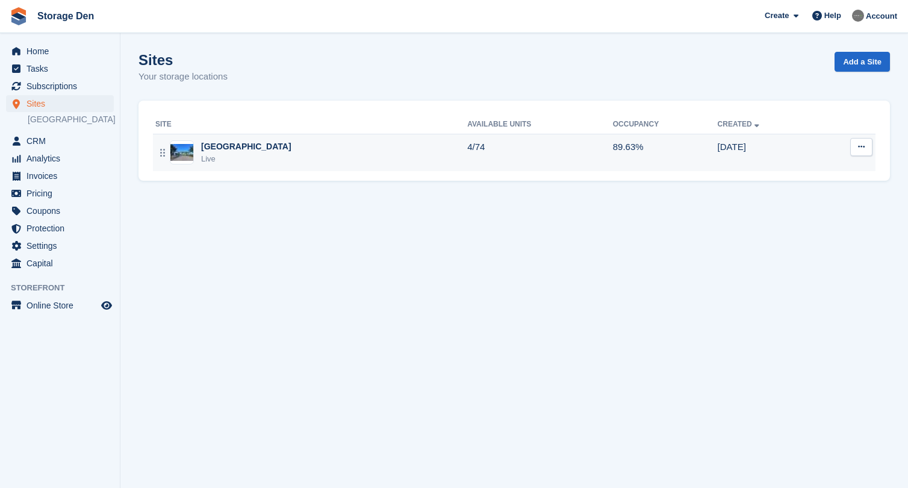
click at [308, 160] on div "Aberdeen Live" at bounding box center [311, 152] width 312 height 25
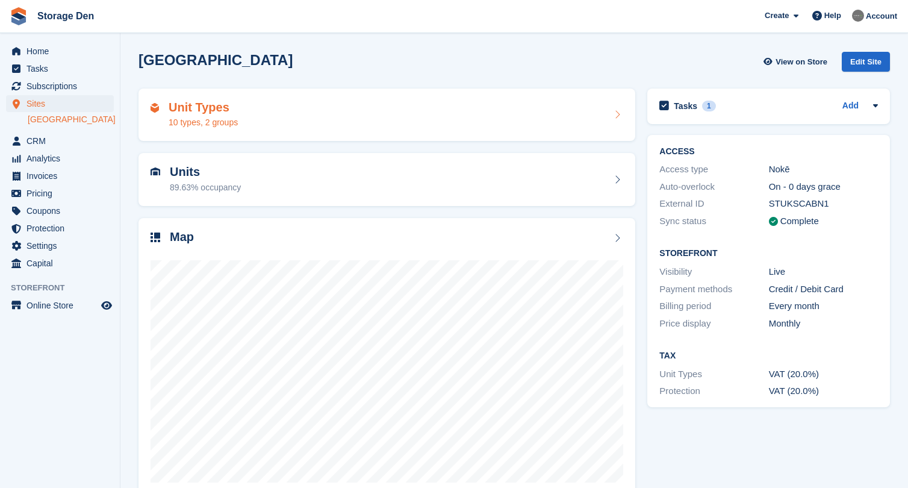
click at [349, 117] on div "Unit Types 10 types, 2 groups" at bounding box center [387, 115] width 473 height 29
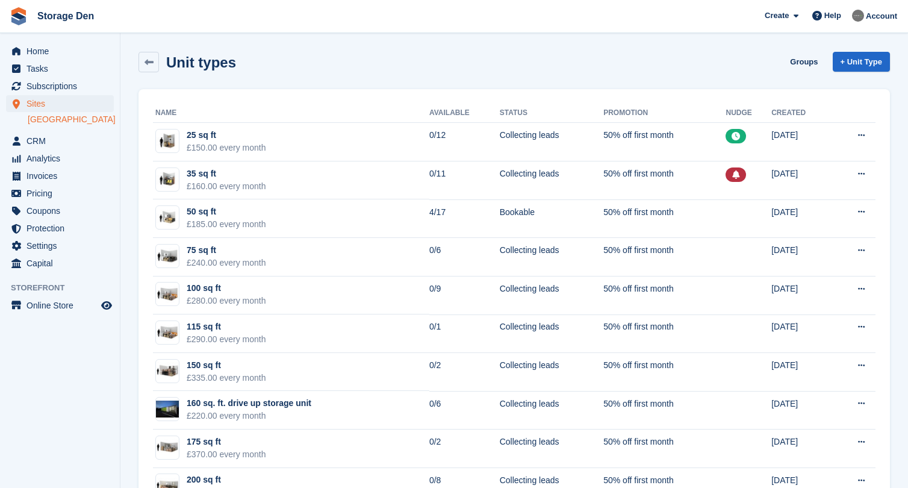
click at [72, 103] on span "Sites" at bounding box center [62, 103] width 72 height 17
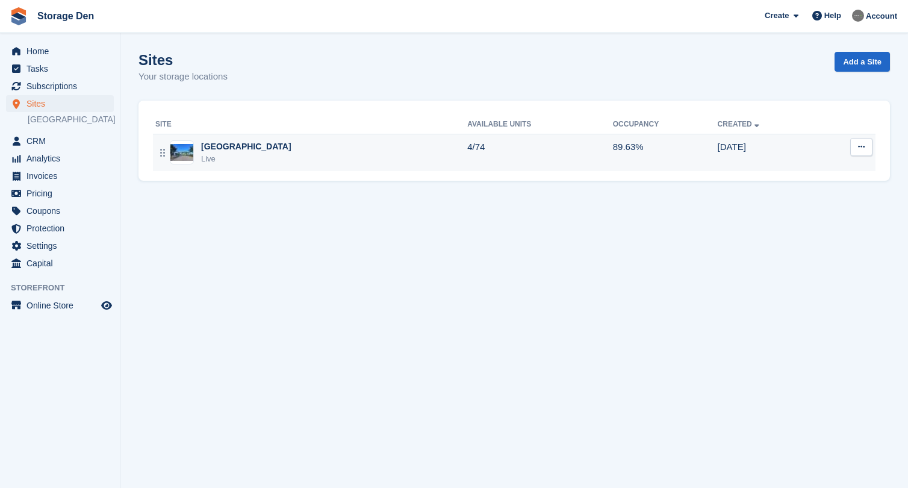
click at [338, 161] on div "Aberdeen Live" at bounding box center [311, 152] width 312 height 25
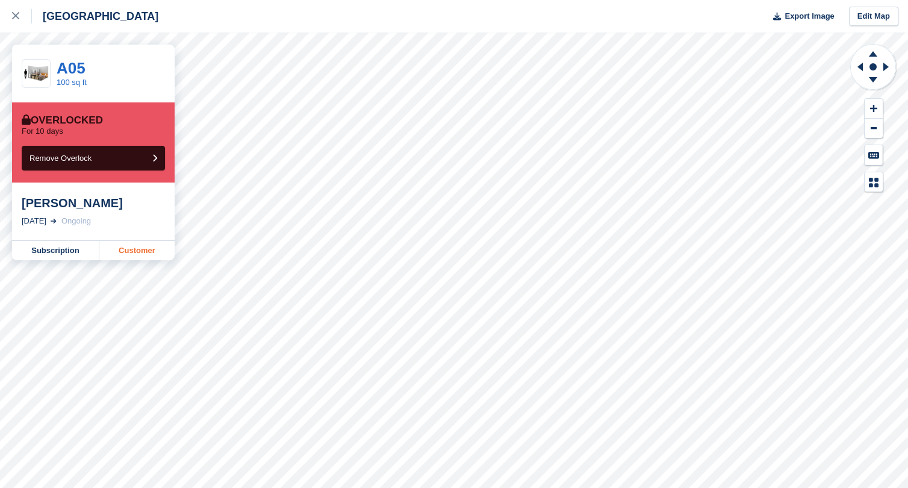
click at [142, 251] on link "Customer" at bounding box center [136, 250] width 75 height 19
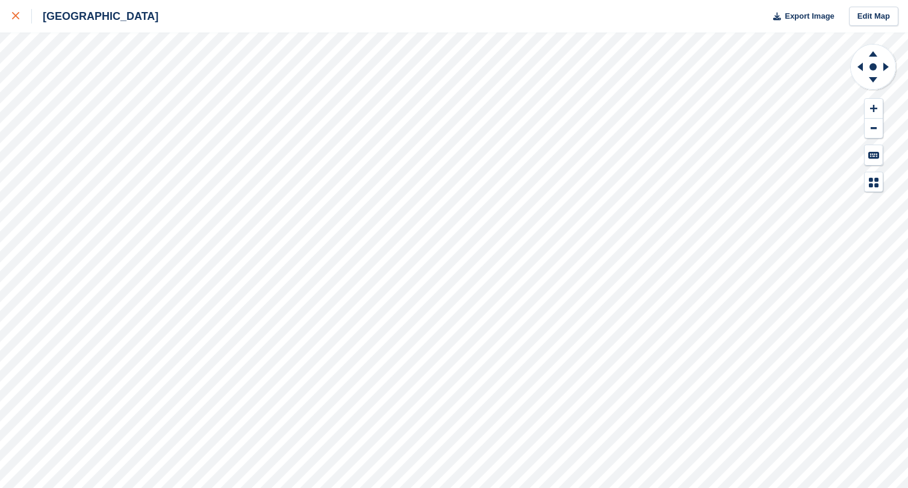
click at [19, 15] on icon at bounding box center [15, 15] width 7 height 7
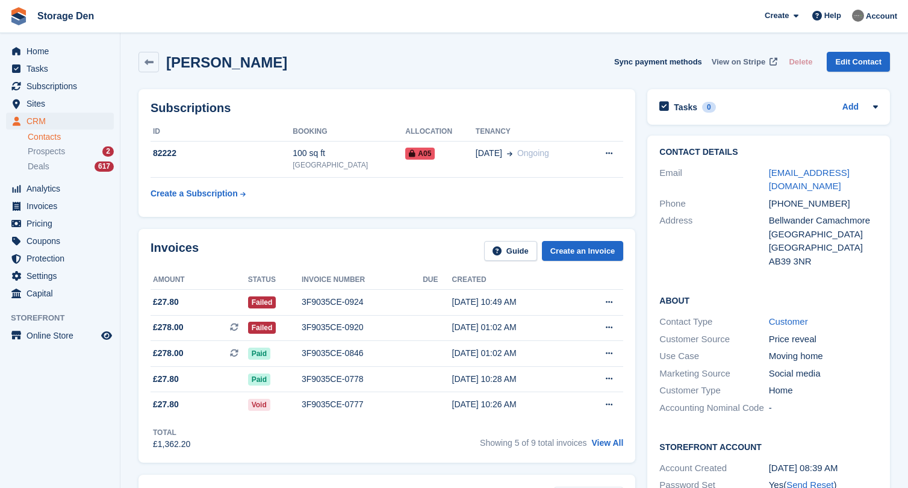
click at [722, 60] on span "View on Stripe" at bounding box center [739, 62] width 54 height 12
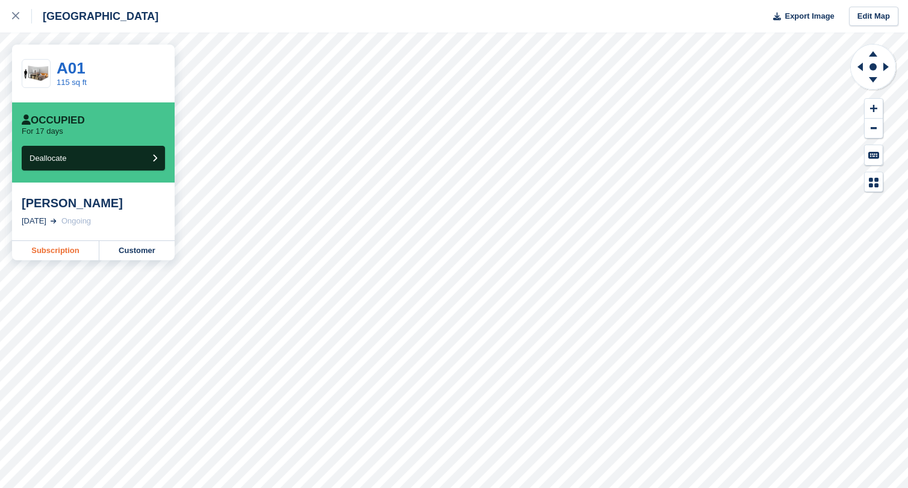
click at [69, 248] on link "Subscription" at bounding box center [55, 250] width 87 height 19
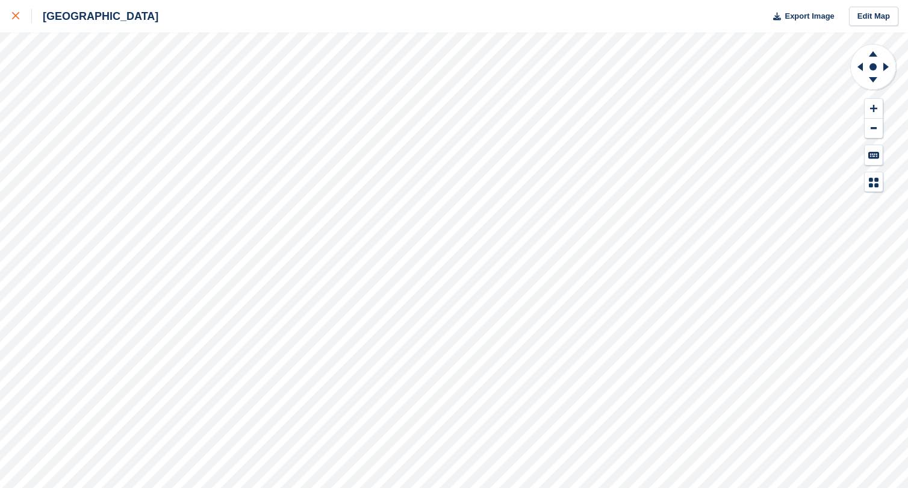
click at [23, 18] on div at bounding box center [22, 16] width 20 height 14
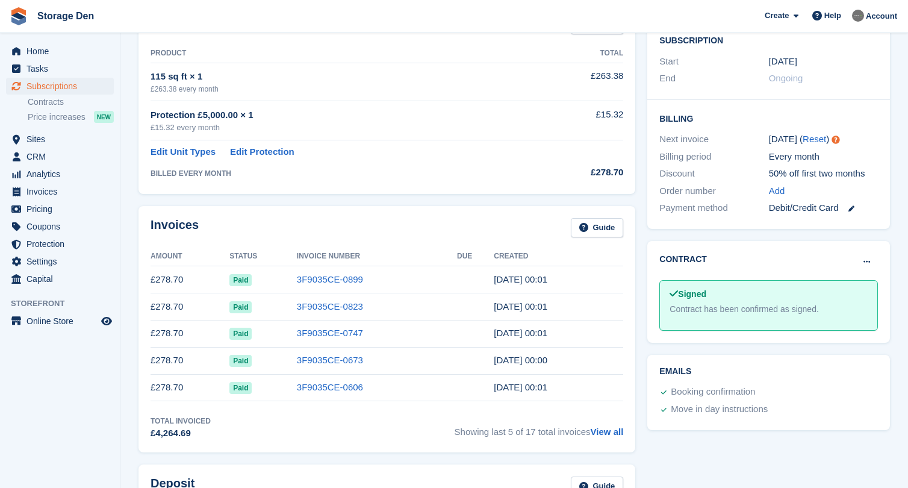
scroll to position [244, 0]
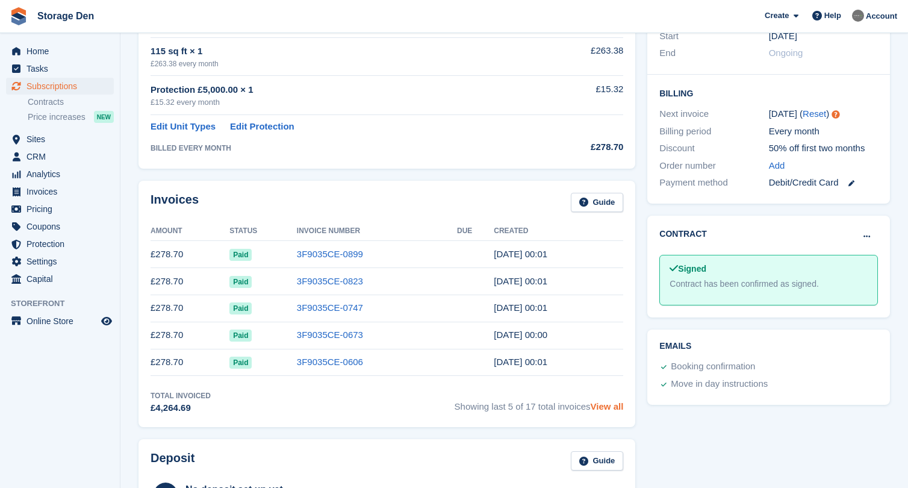
click at [615, 408] on link "View all" at bounding box center [607, 406] width 33 height 10
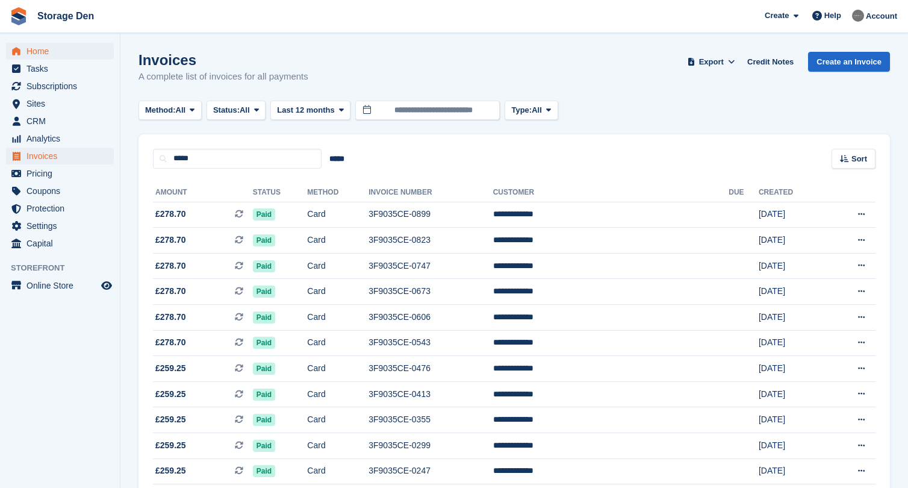
click at [35, 52] on span "Home" at bounding box center [62, 51] width 72 height 17
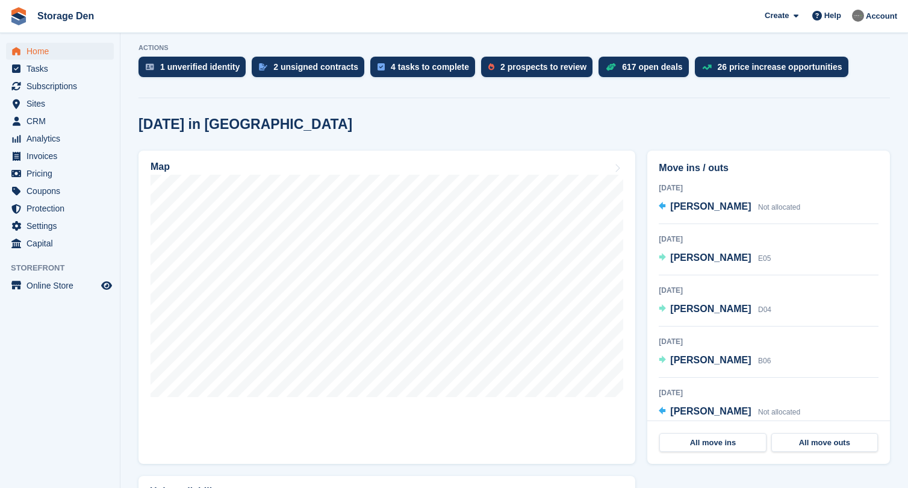
scroll to position [243, 0]
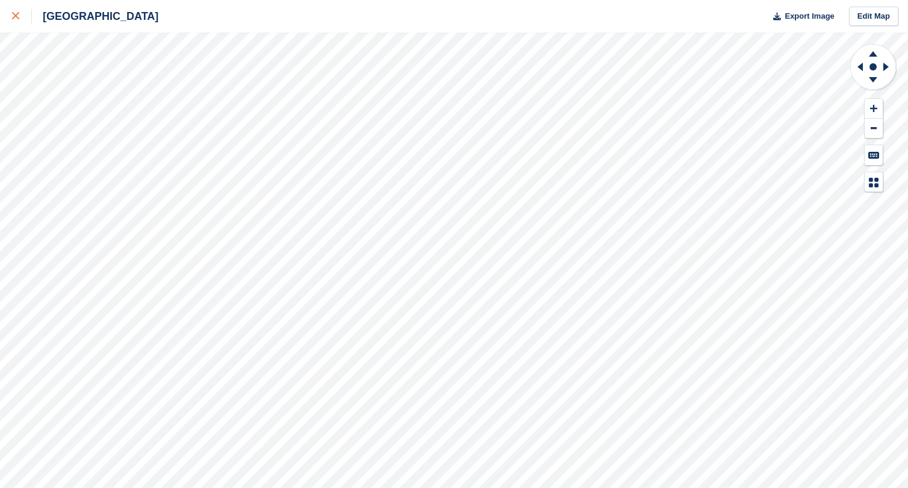
click at [12, 6] on link at bounding box center [16, 16] width 32 height 33
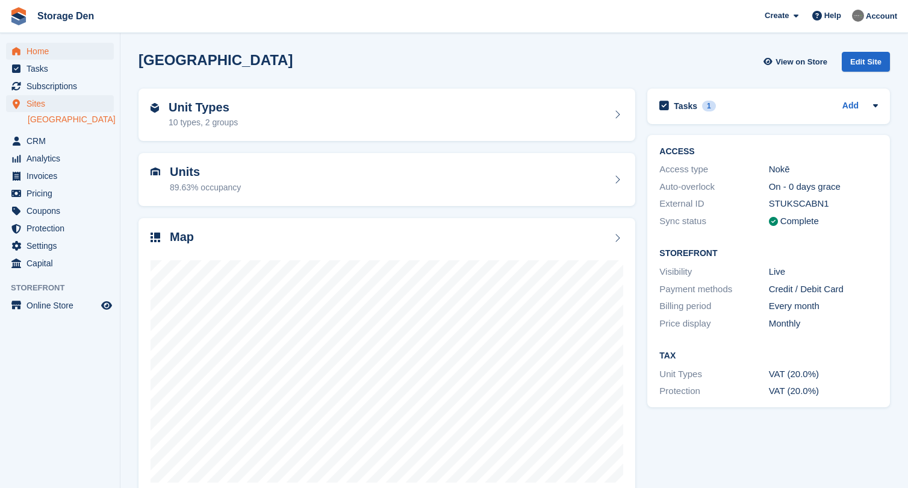
click at [67, 58] on span "Home" at bounding box center [62, 51] width 72 height 17
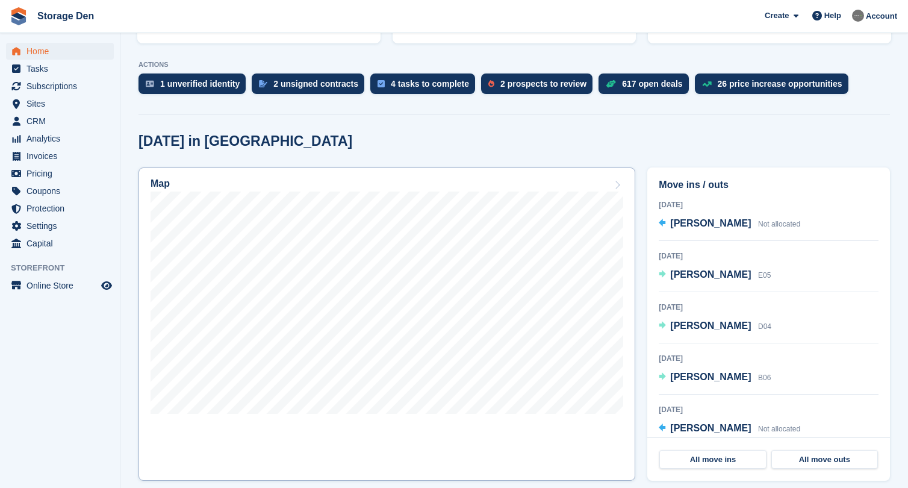
scroll to position [225, 0]
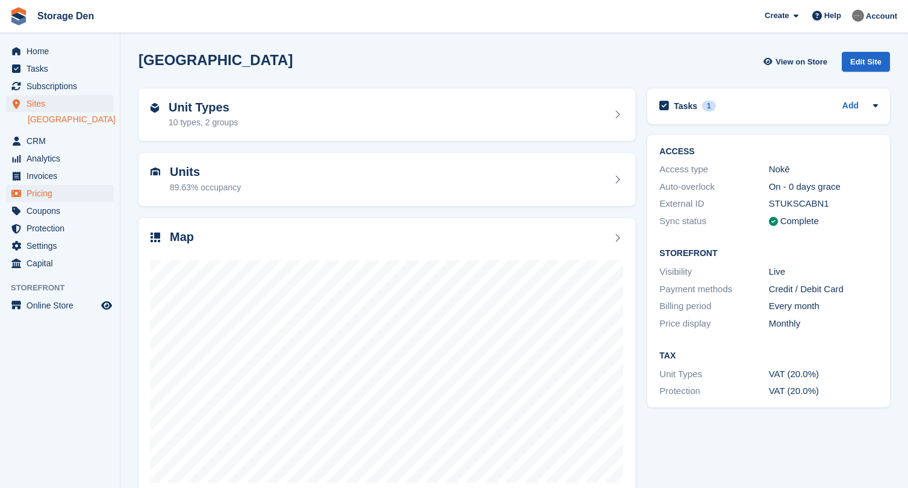
click at [85, 188] on span "Pricing" at bounding box center [62, 193] width 72 height 17
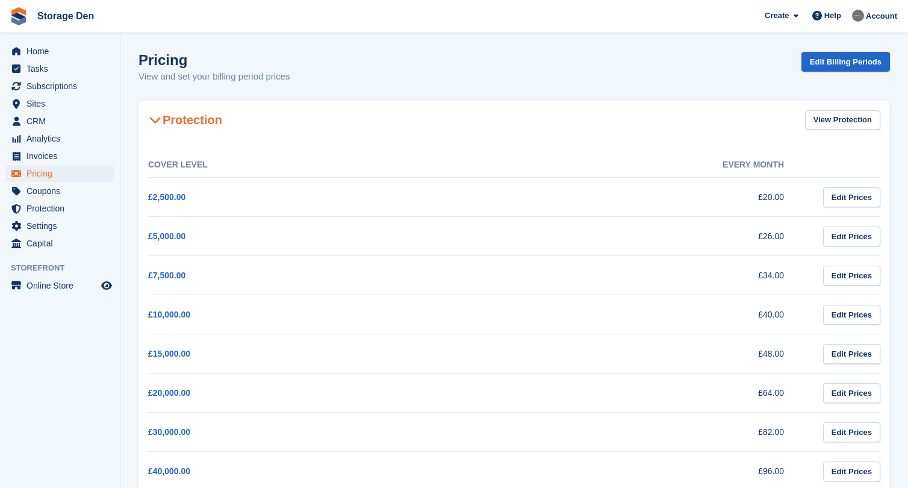
click at [33, 30] on div "Storage Den" at bounding box center [52, 16] width 94 height 28
click at [26, 45] on span "Home" at bounding box center [62, 51] width 72 height 17
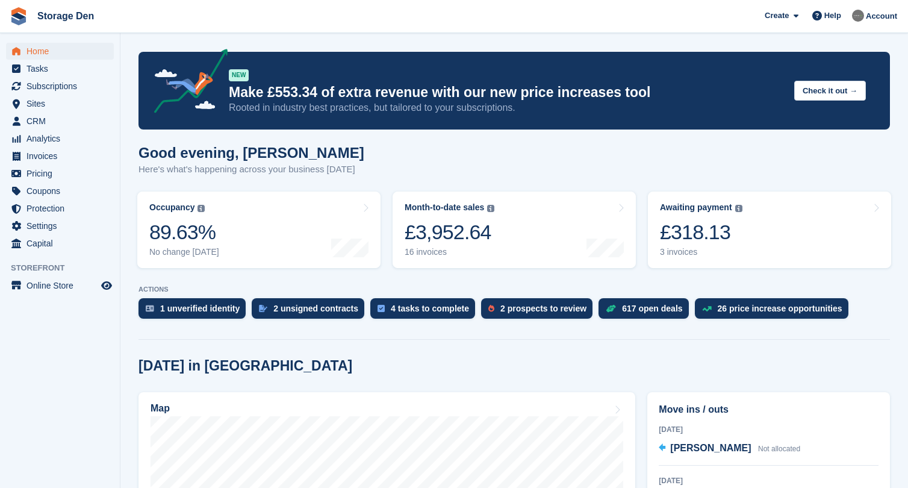
click at [78, 164] on ul "Invoices" at bounding box center [60, 156] width 120 height 17
click at [72, 174] on span "Pricing" at bounding box center [62, 173] width 72 height 17
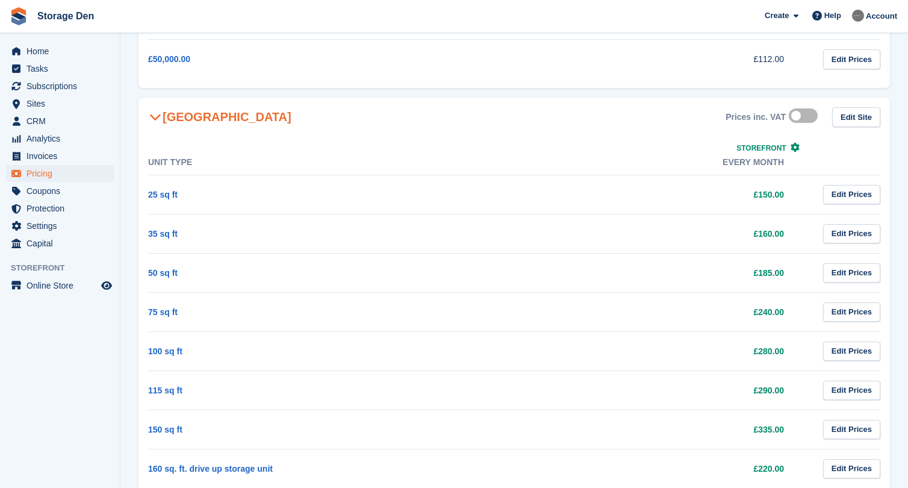
scroll to position [465, 0]
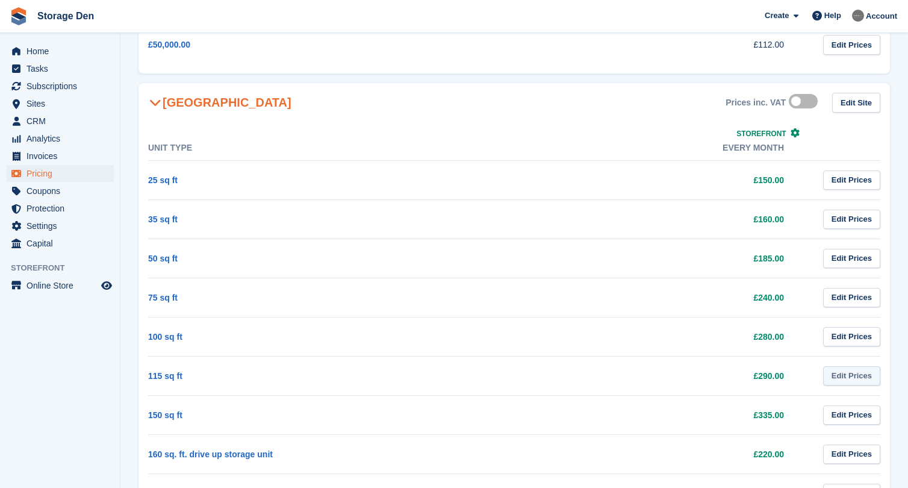
click at [849, 373] on link "Edit Prices" at bounding box center [851, 376] width 57 height 20
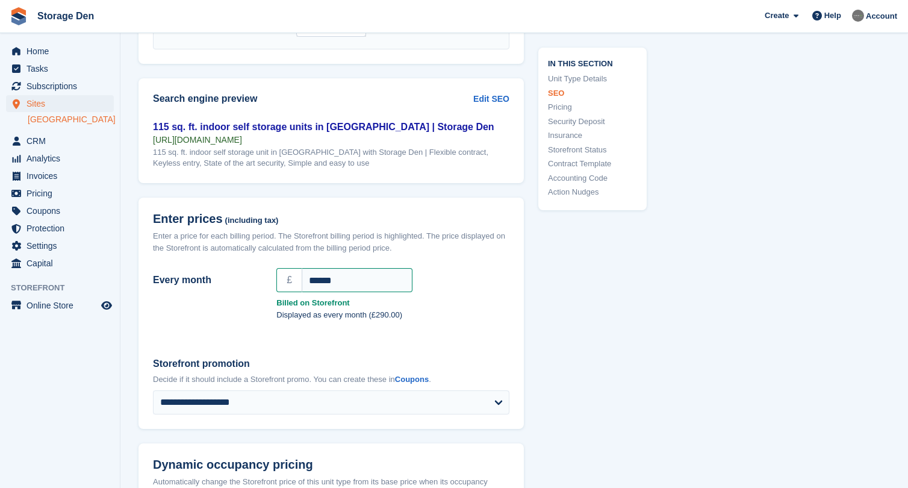
scroll to position [951, 0]
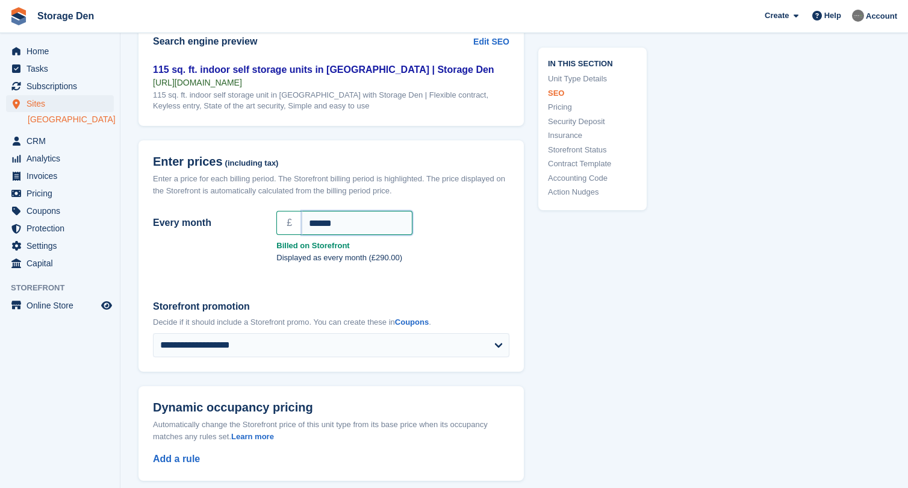
click at [326, 223] on input "******" at bounding box center [357, 223] width 111 height 24
type input "******"
click at [394, 285] on div "**********" at bounding box center [330, 328] width 385 height 87
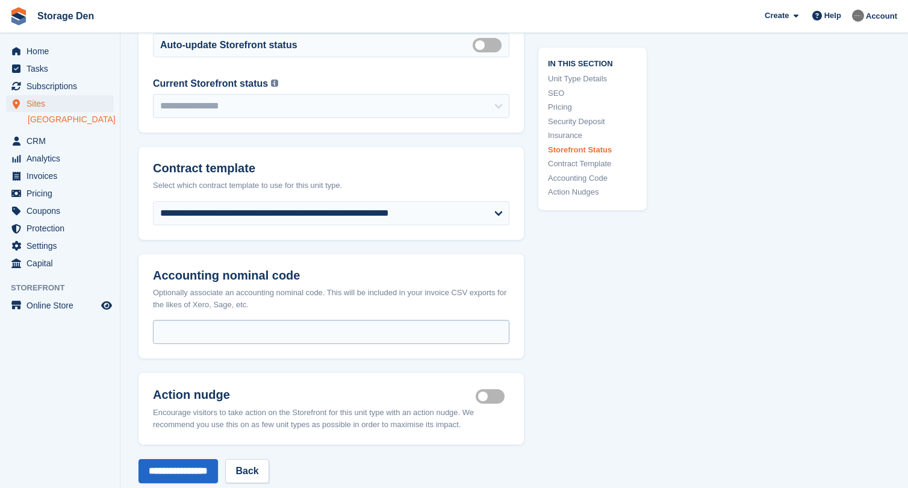
scroll to position [1899, 0]
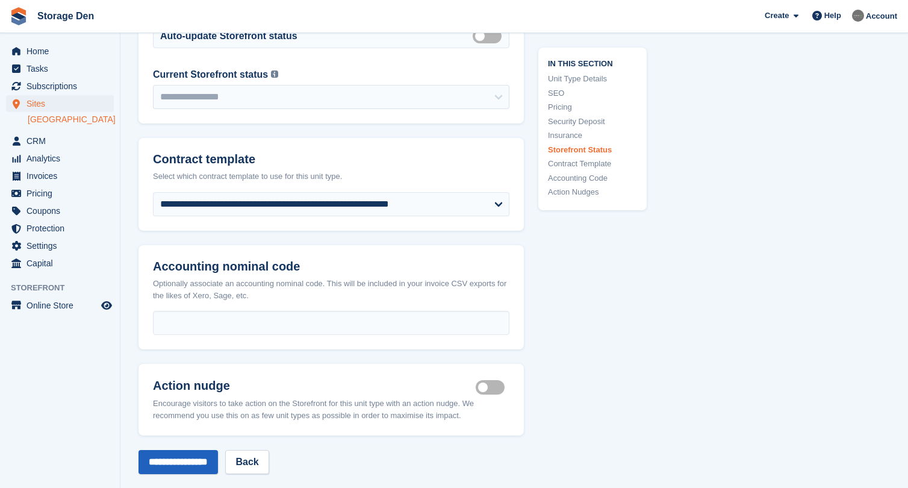
click at [210, 450] on input "**********" at bounding box center [177, 462] width 79 height 24
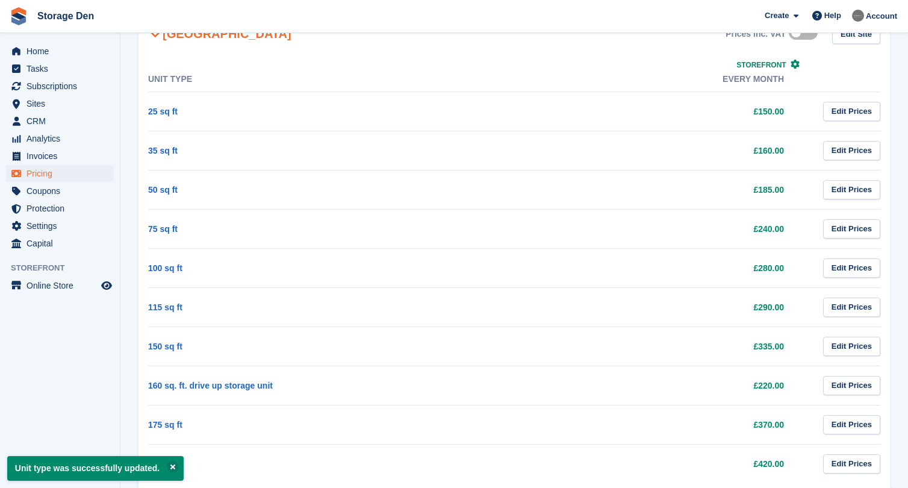
scroll to position [536, 0]
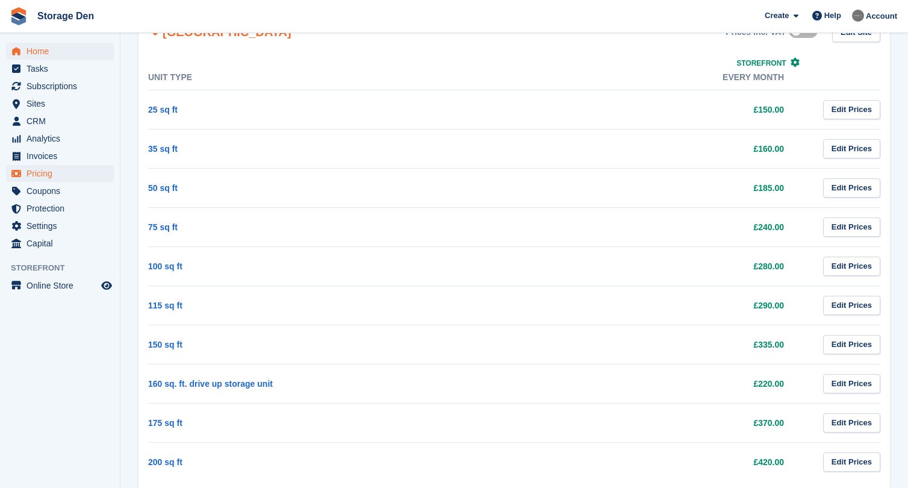
click at [36, 45] on span "Home" at bounding box center [62, 51] width 72 height 17
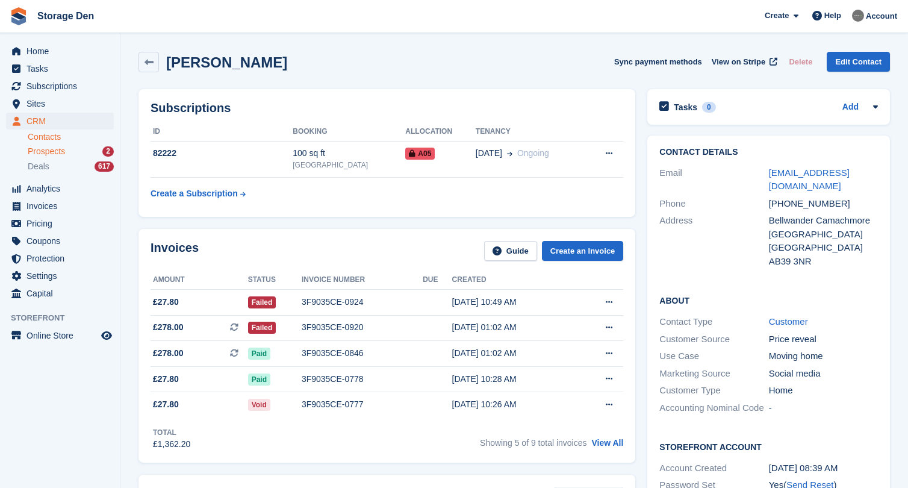
click at [57, 152] on span "Prospects" at bounding box center [46, 151] width 37 height 11
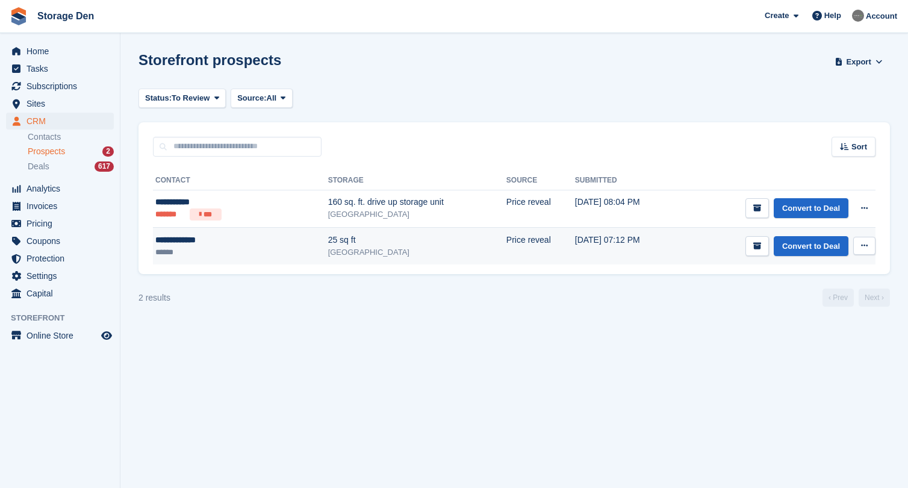
click at [246, 260] on td "**********" at bounding box center [240, 246] width 175 height 37
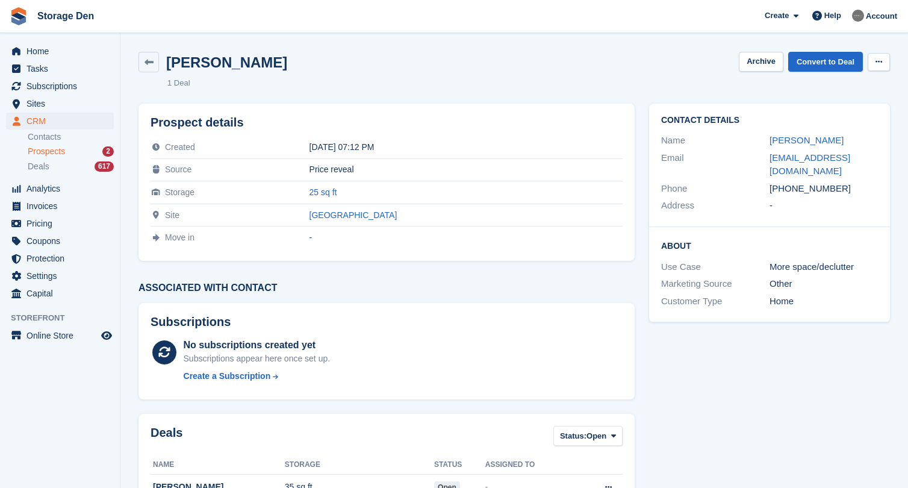
click at [883, 59] on button at bounding box center [879, 62] width 22 height 18
click at [840, 81] on p "Delete prospect" at bounding box center [832, 86] width 105 height 16
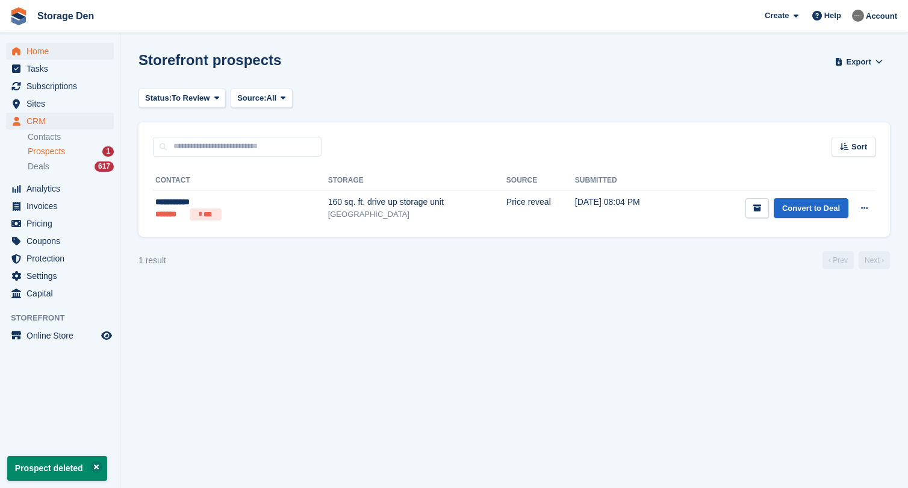
click at [73, 45] on span "Home" at bounding box center [62, 51] width 72 height 17
